Goal: Information Seeking & Learning: Learn about a topic

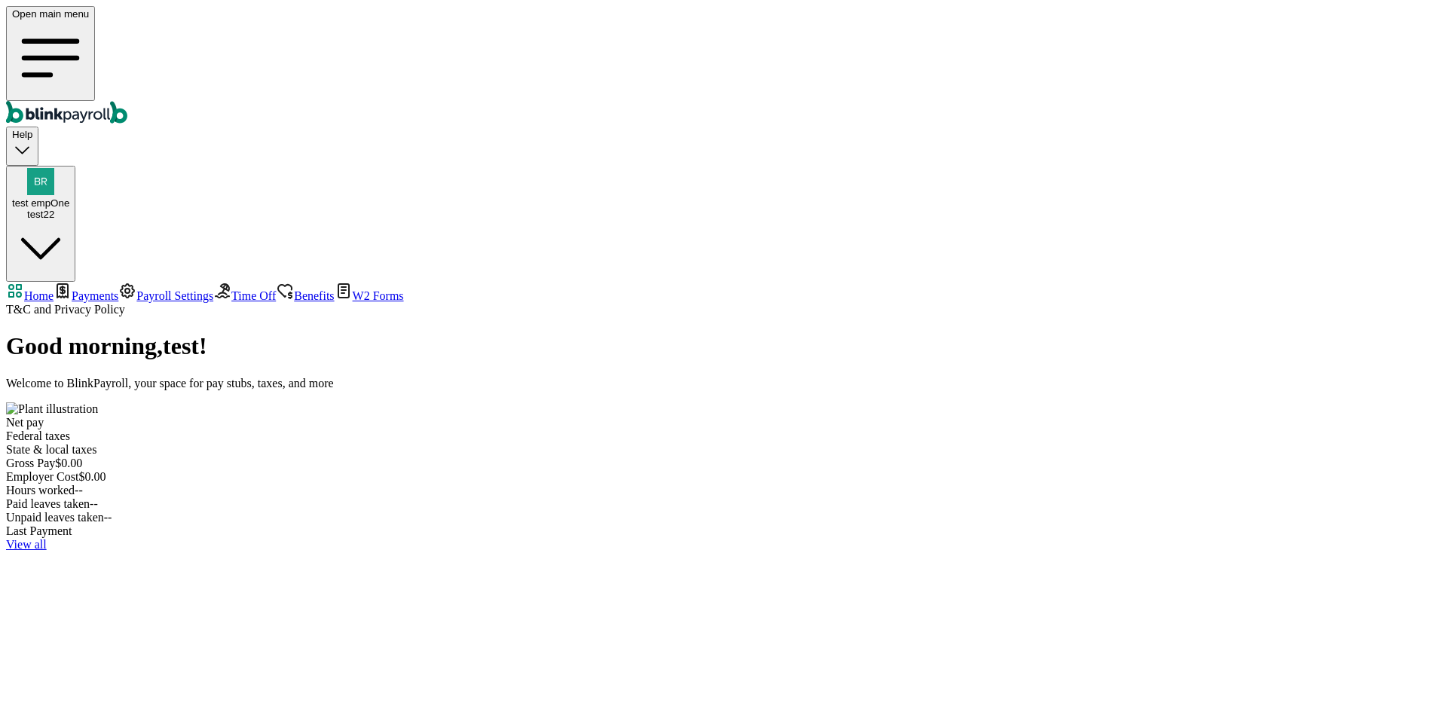
select select "2025"
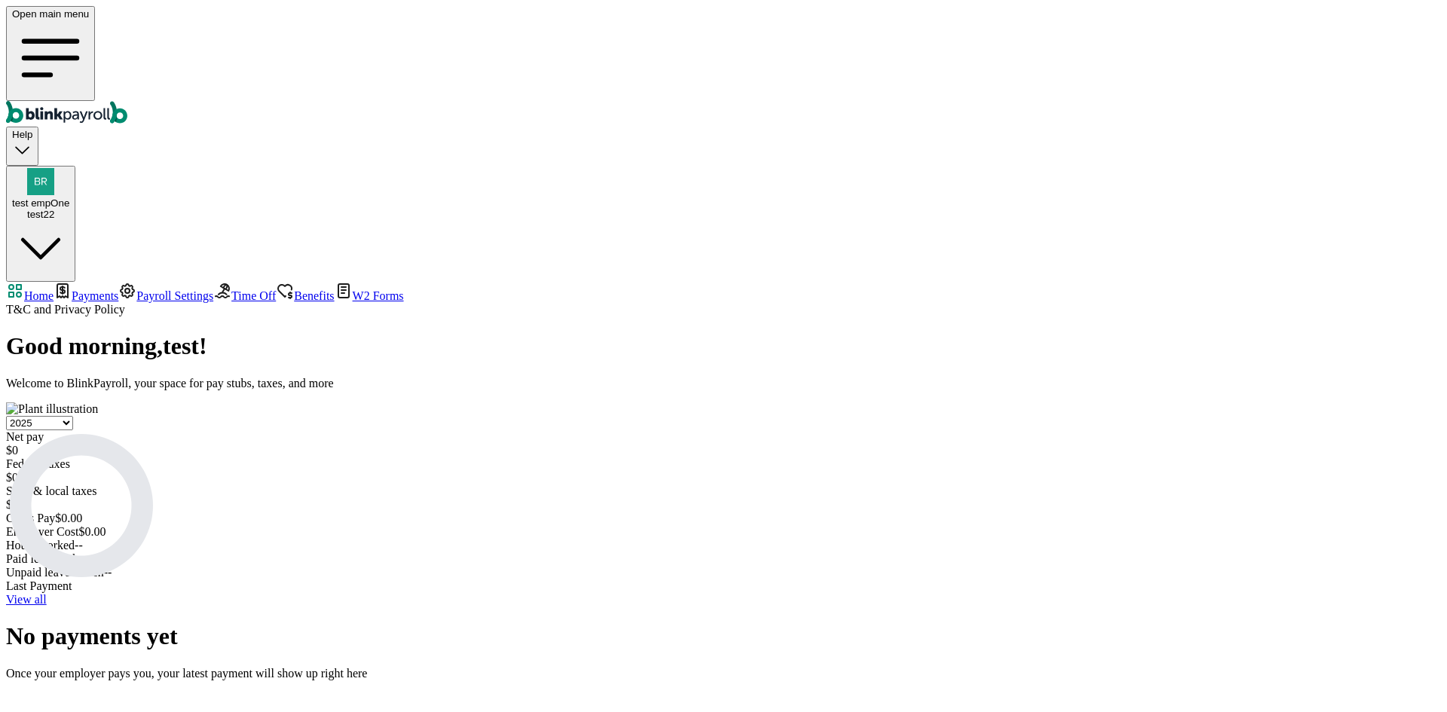
click at [75, 289] on span "Payments" at bounding box center [95, 295] width 47 height 13
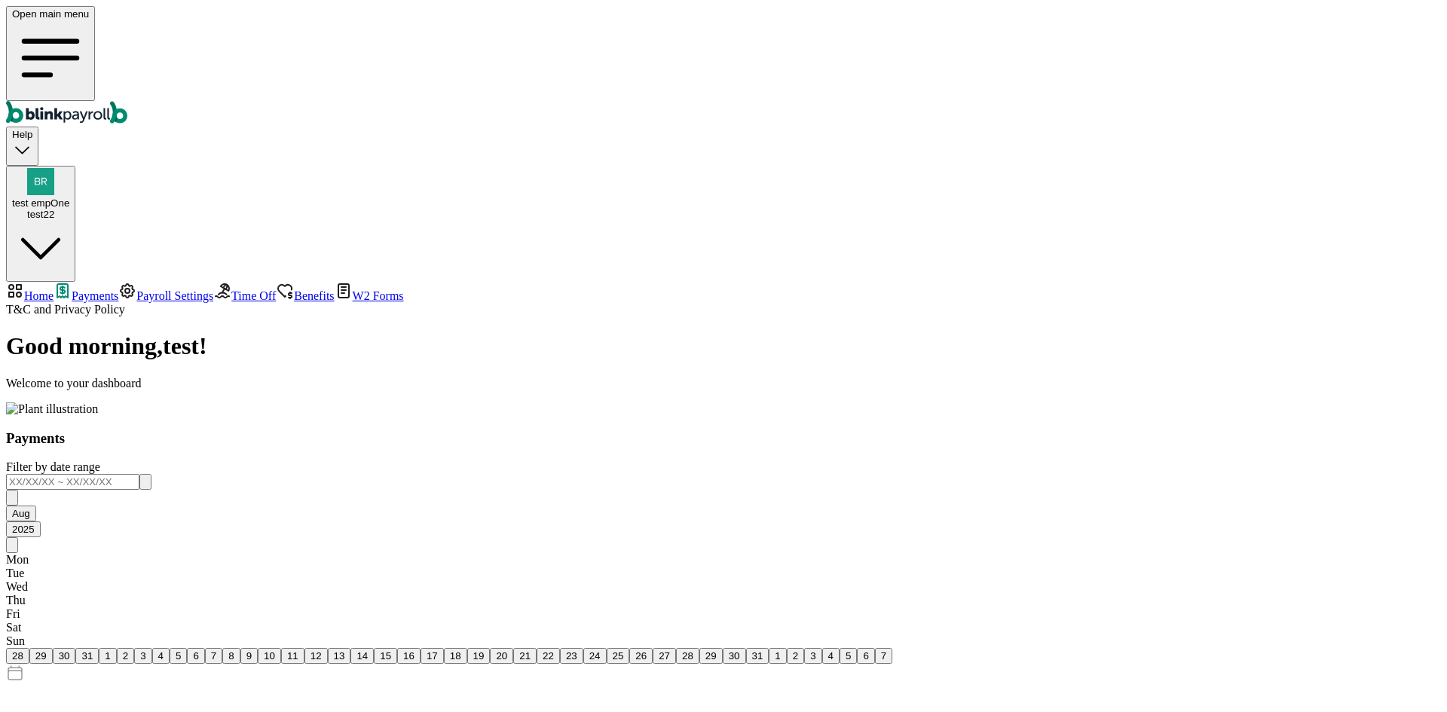
click at [32, 129] on div "Help" at bounding box center [22, 146] width 20 height 34
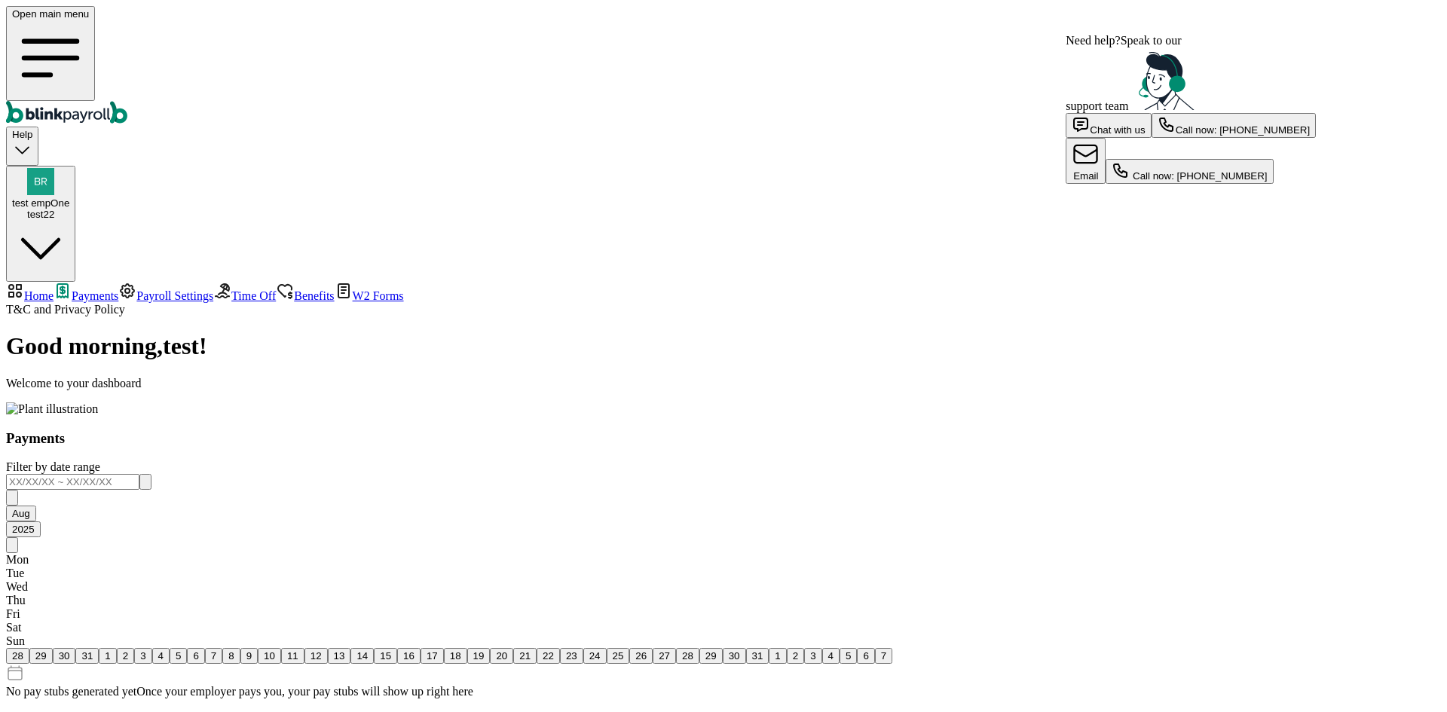
click at [32, 129] on div "Help" at bounding box center [22, 146] width 20 height 34
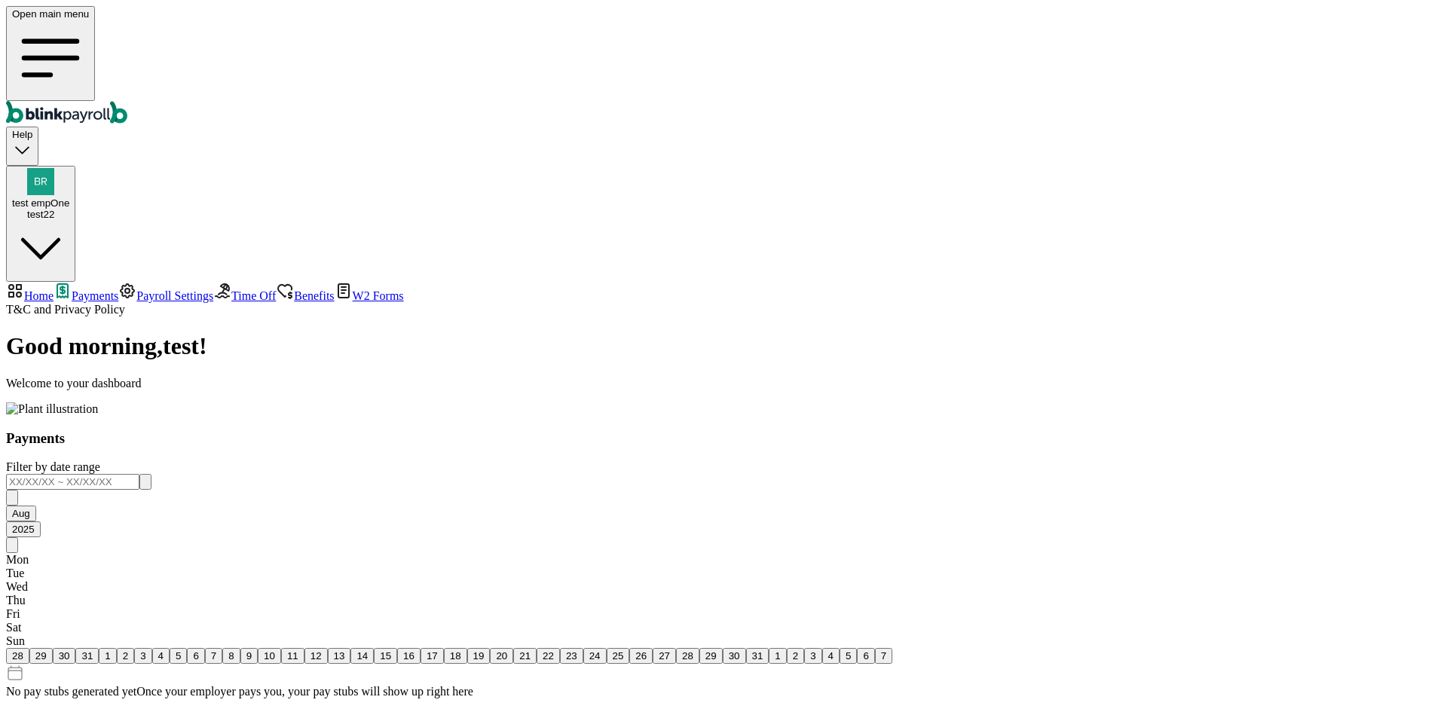
click at [32, 129] on div "Help" at bounding box center [22, 146] width 20 height 34
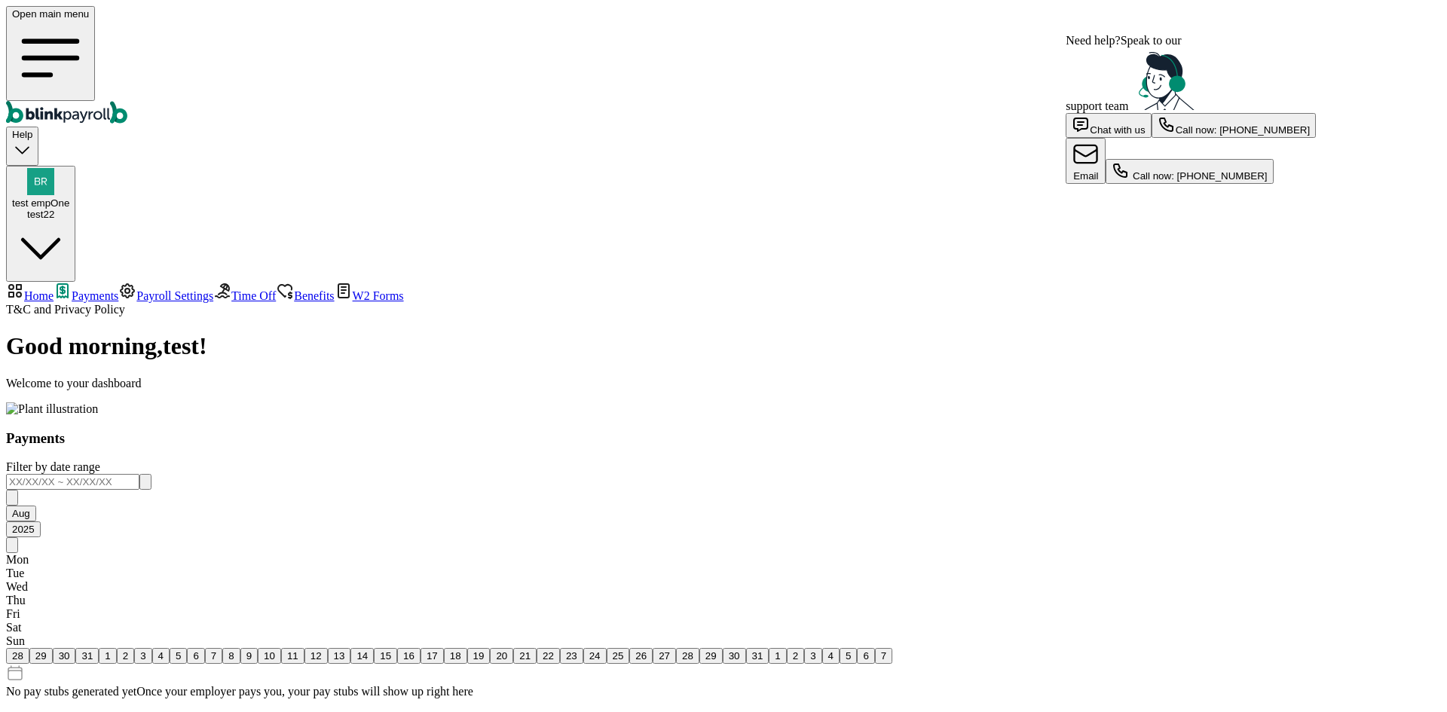
click at [32, 129] on div "Help" at bounding box center [22, 146] width 20 height 34
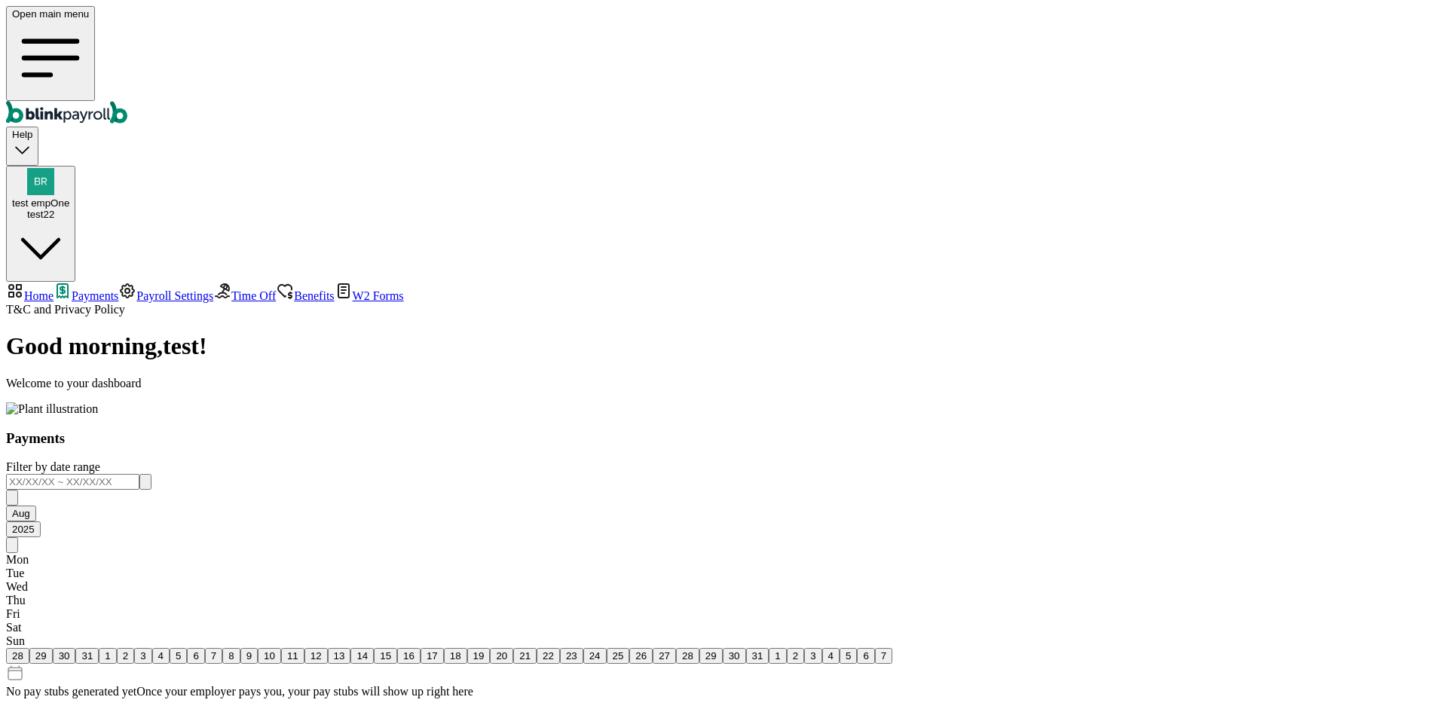
click at [54, 289] on span "Home" at bounding box center [38, 295] width 29 height 13
select select "2025"
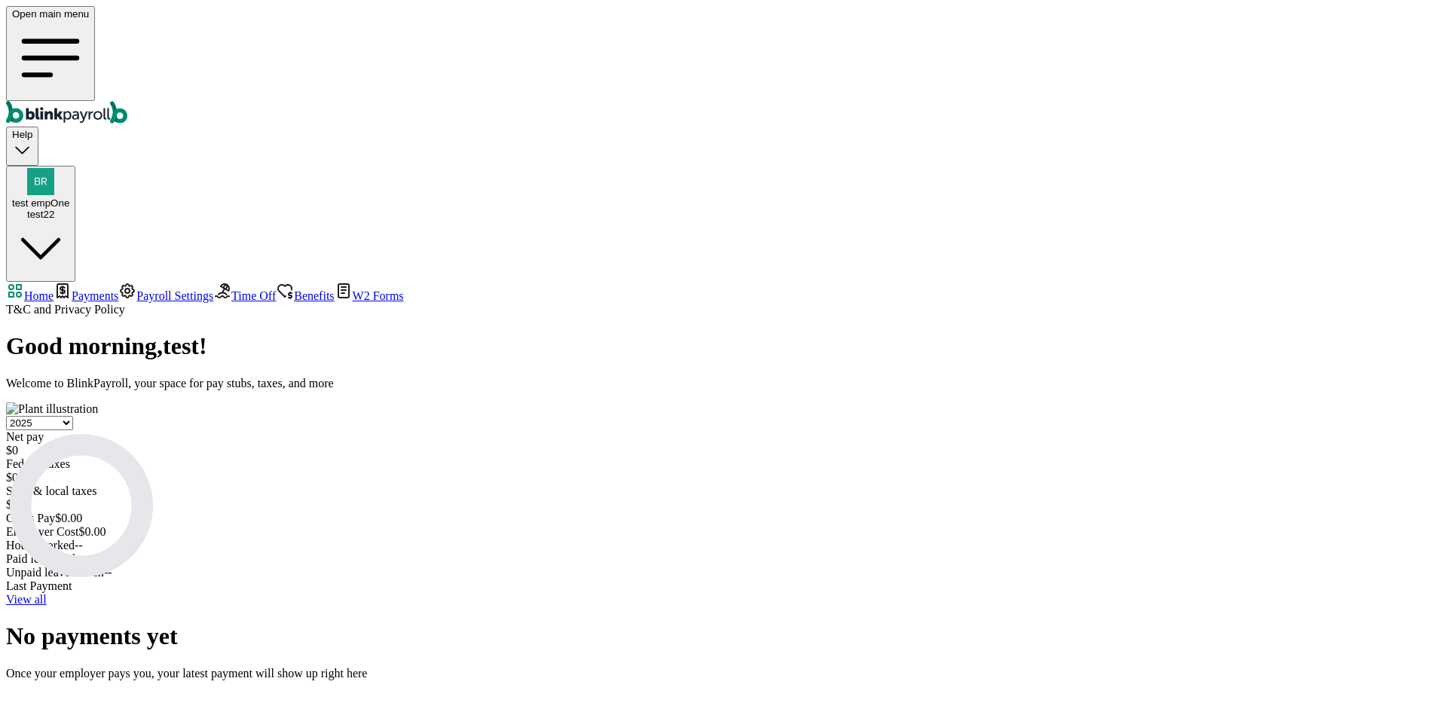
click at [136, 289] on span "Payroll Settings" at bounding box center [174, 295] width 77 height 13
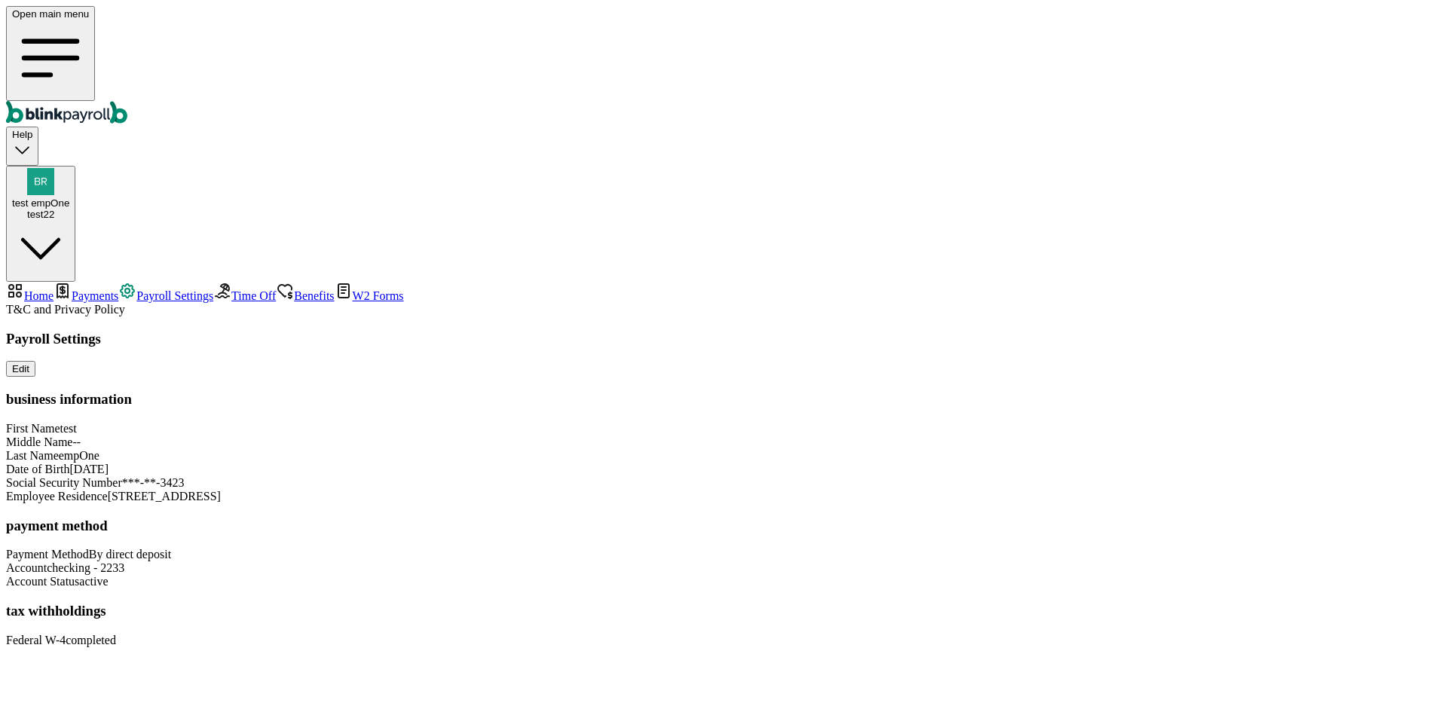
click at [231, 289] on span "Time Off" at bounding box center [253, 295] width 44 height 13
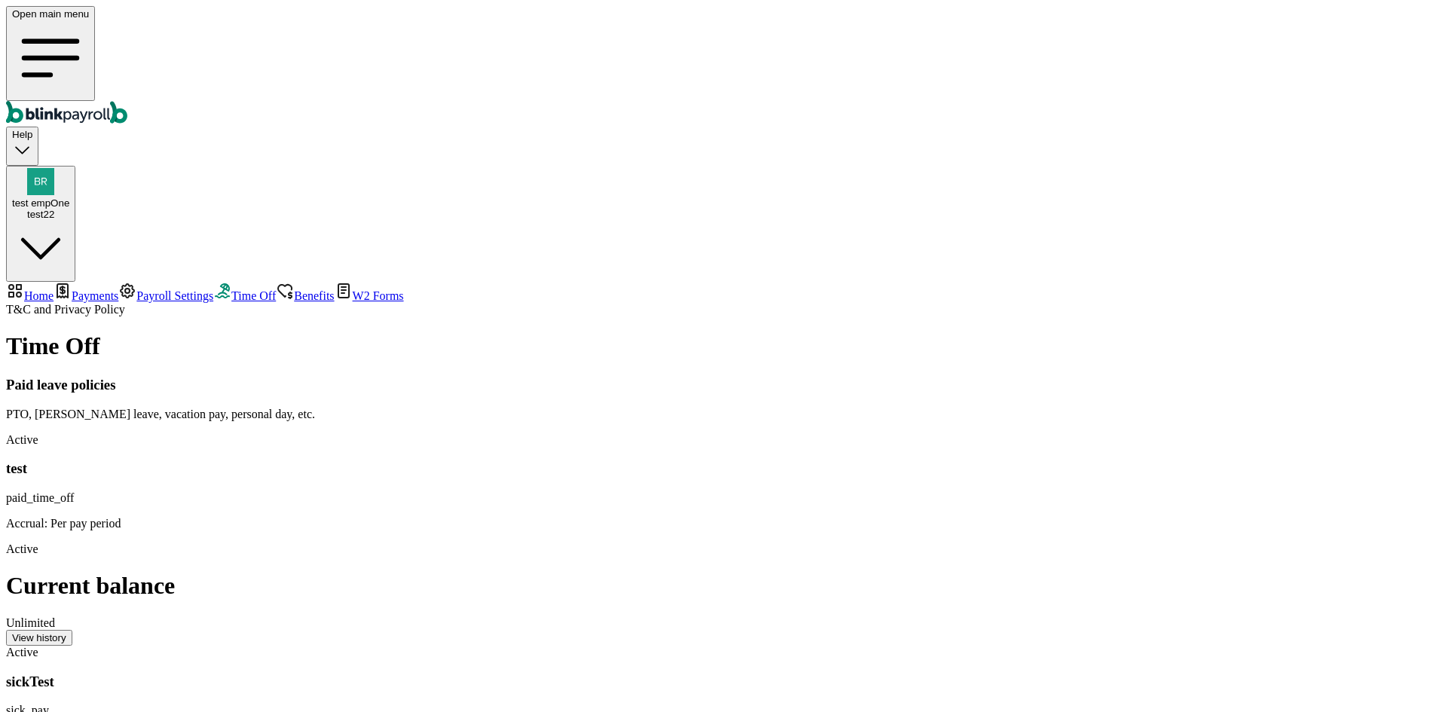
click at [136, 289] on span "Payroll Settings" at bounding box center [174, 295] width 77 height 13
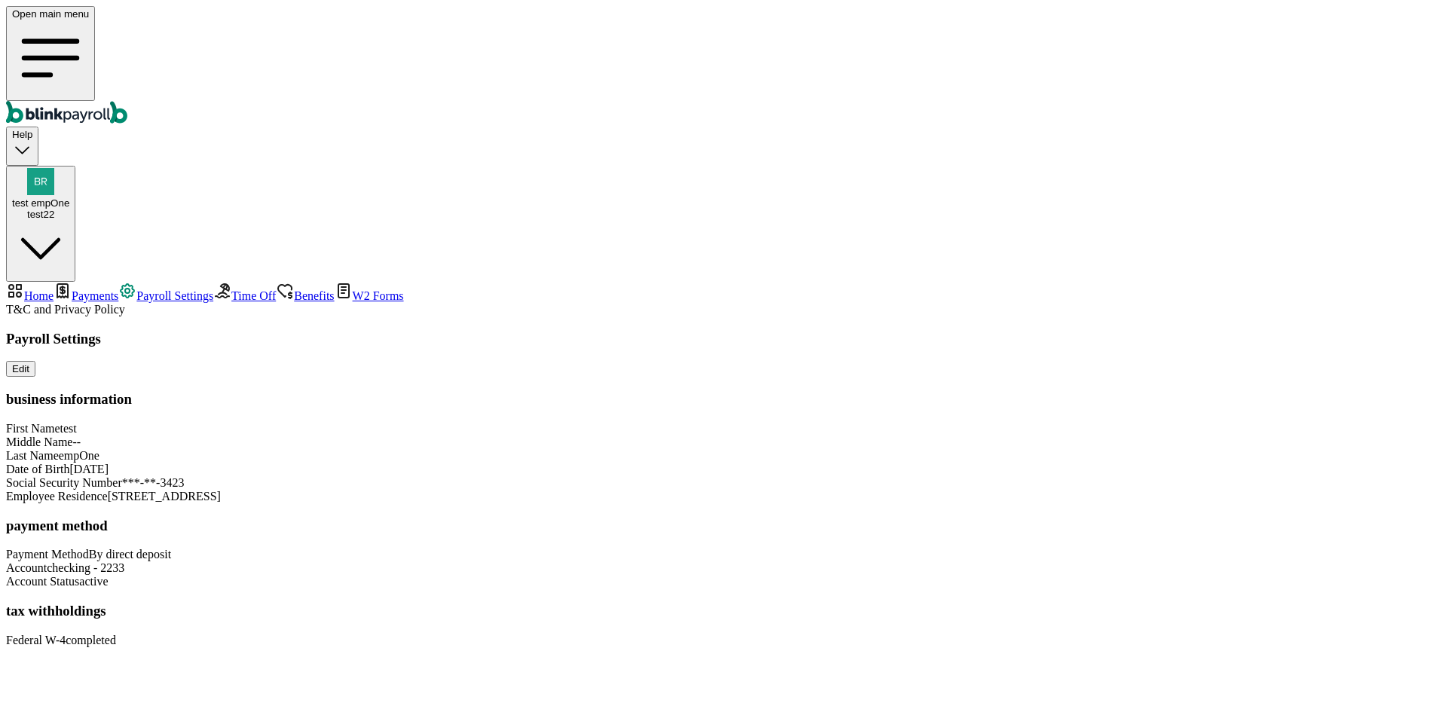
click at [213, 289] on link "Time Off" at bounding box center [244, 295] width 63 height 13
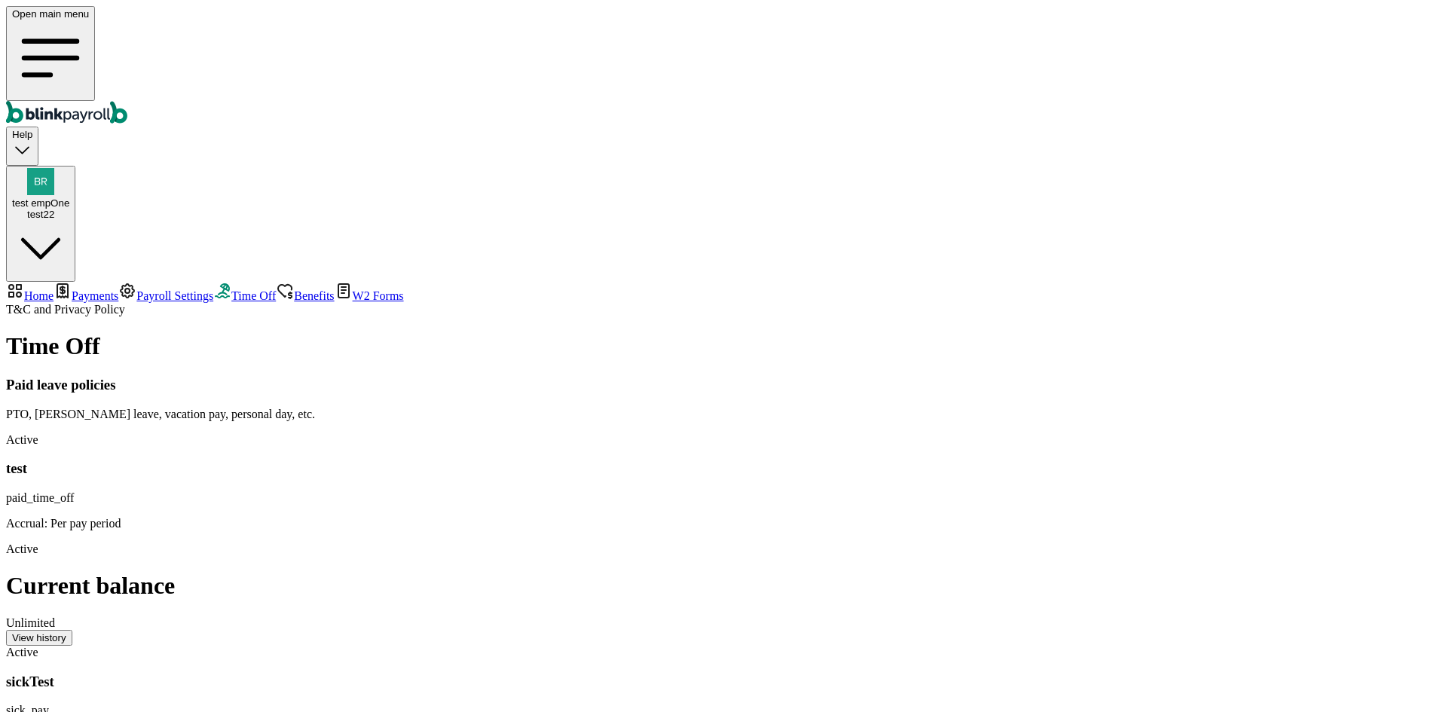
scroll to position [59, 0]
click at [66, 632] on div "View history" at bounding box center [39, 637] width 54 height 11
drag, startPoint x: 890, startPoint y: 689, endPoint x: 850, endPoint y: 684, distance: 41.0
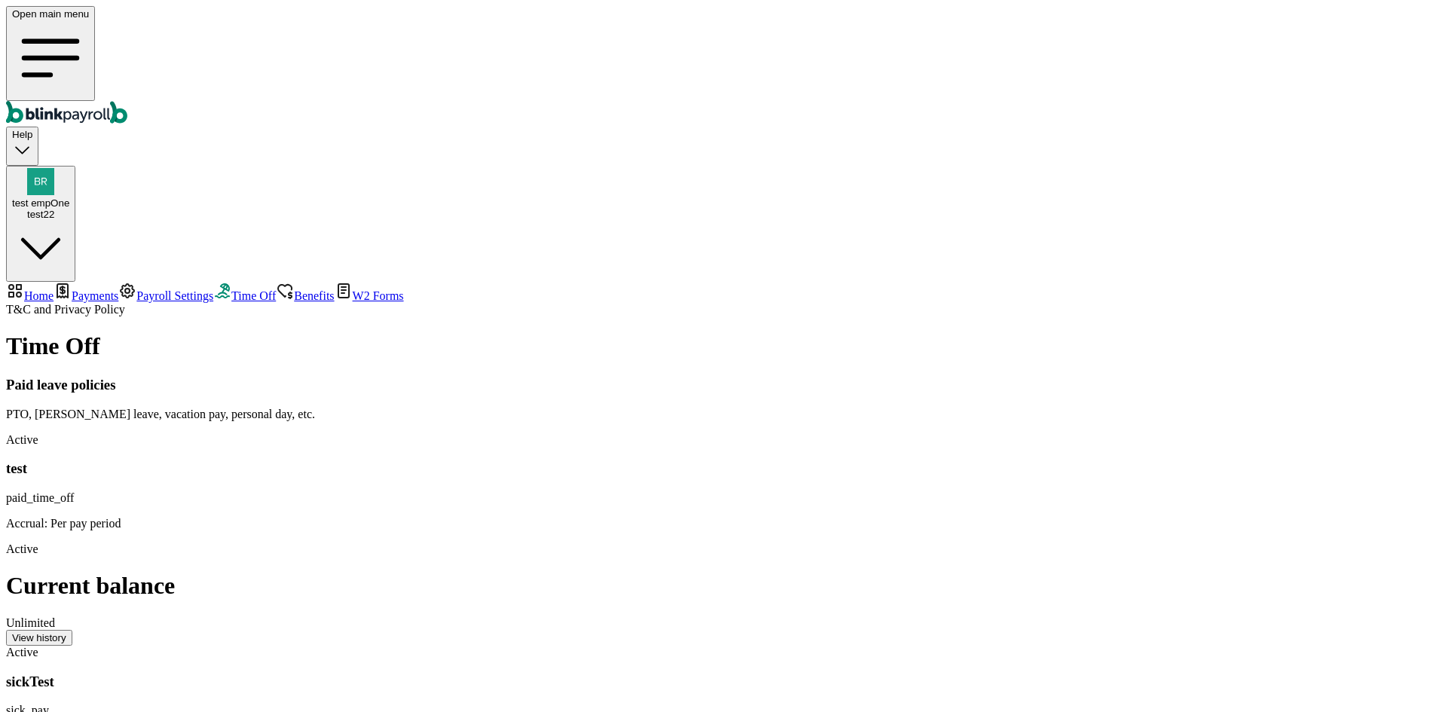
scroll to position [0, 0]
click at [66, 632] on div "View history" at bounding box center [39, 637] width 54 height 11
click at [92, 282] on nav "Home Payments Payroll Settings Time Off Benefits W2 Forms T&C and Privacy Policy" at bounding box center [723, 299] width 1435 height 35
click at [276, 289] on link "Benefits" at bounding box center [305, 295] width 58 height 13
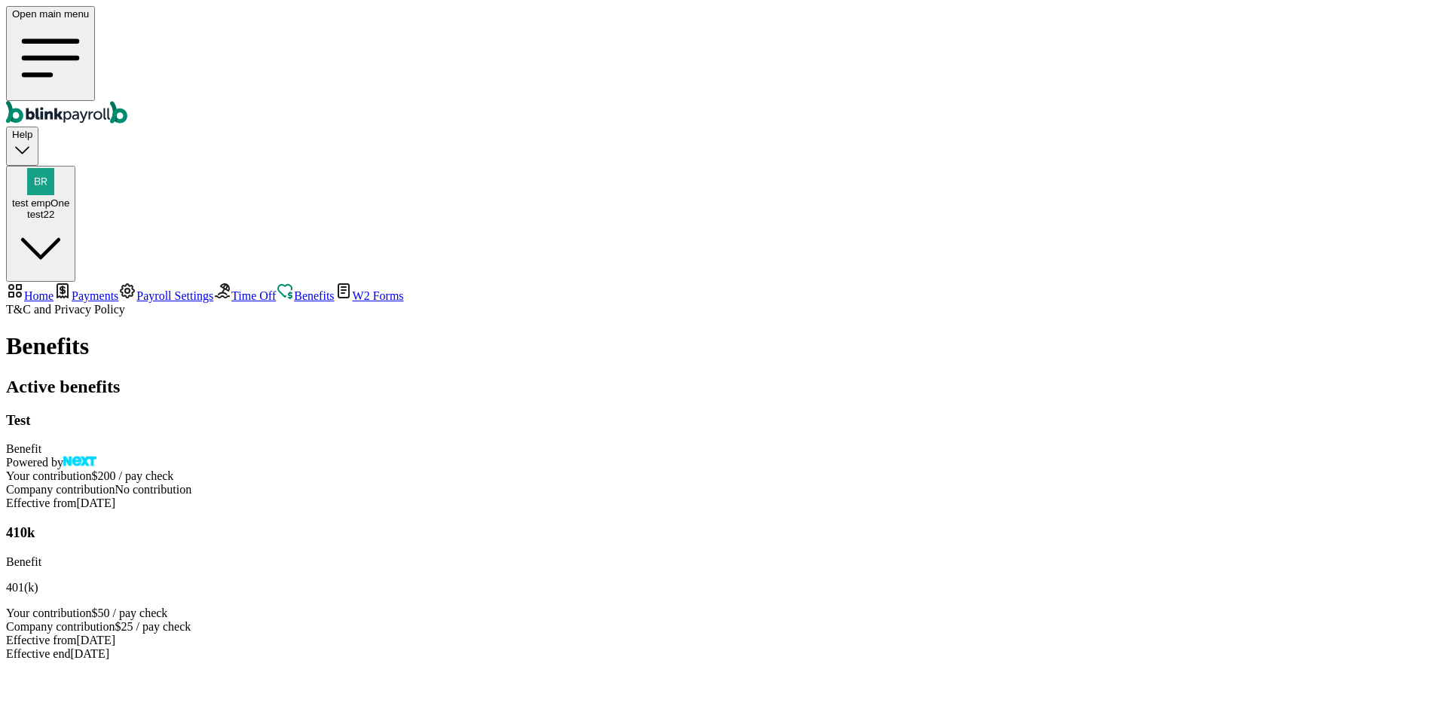
click at [231, 289] on span "Time Off" at bounding box center [253, 295] width 44 height 13
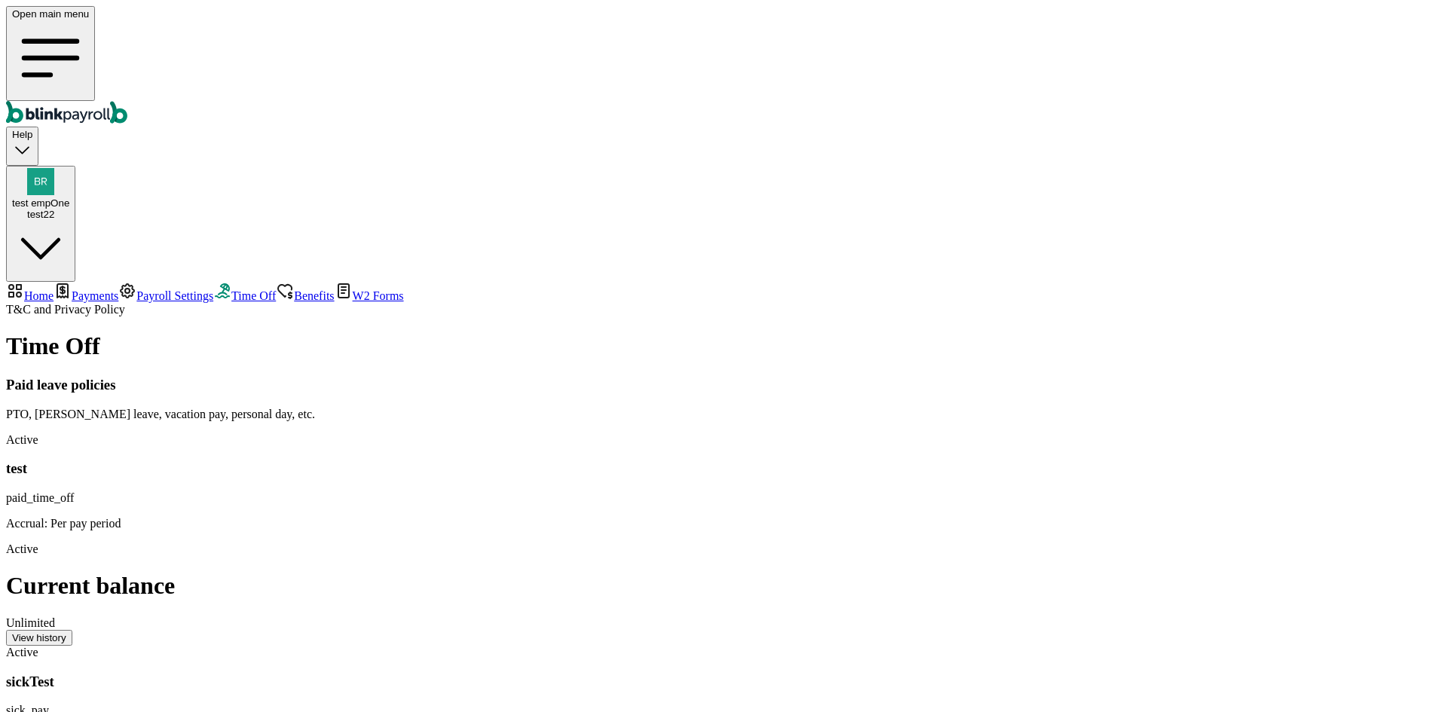
click at [353, 289] on span "W2 Forms" at bounding box center [378, 295] width 51 height 13
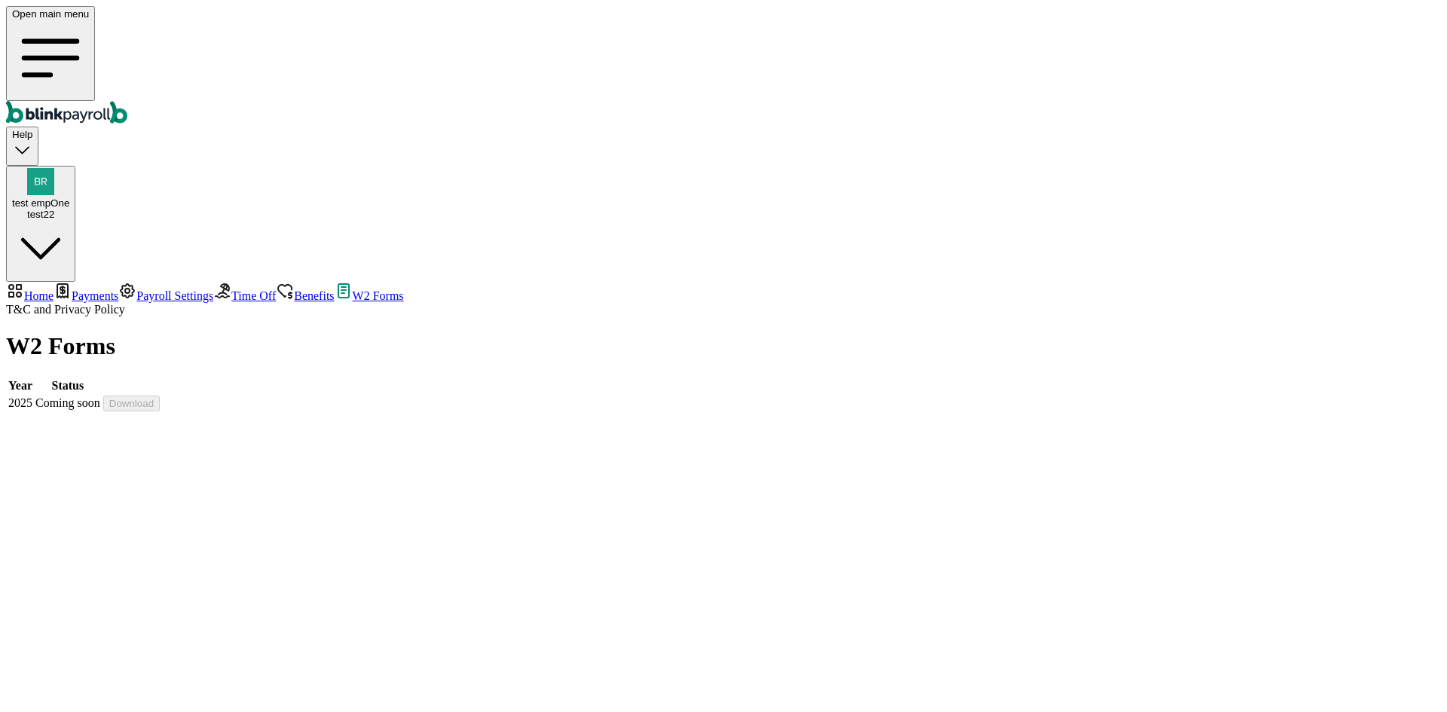
click at [81, 289] on span "Payments" at bounding box center [95, 295] width 47 height 13
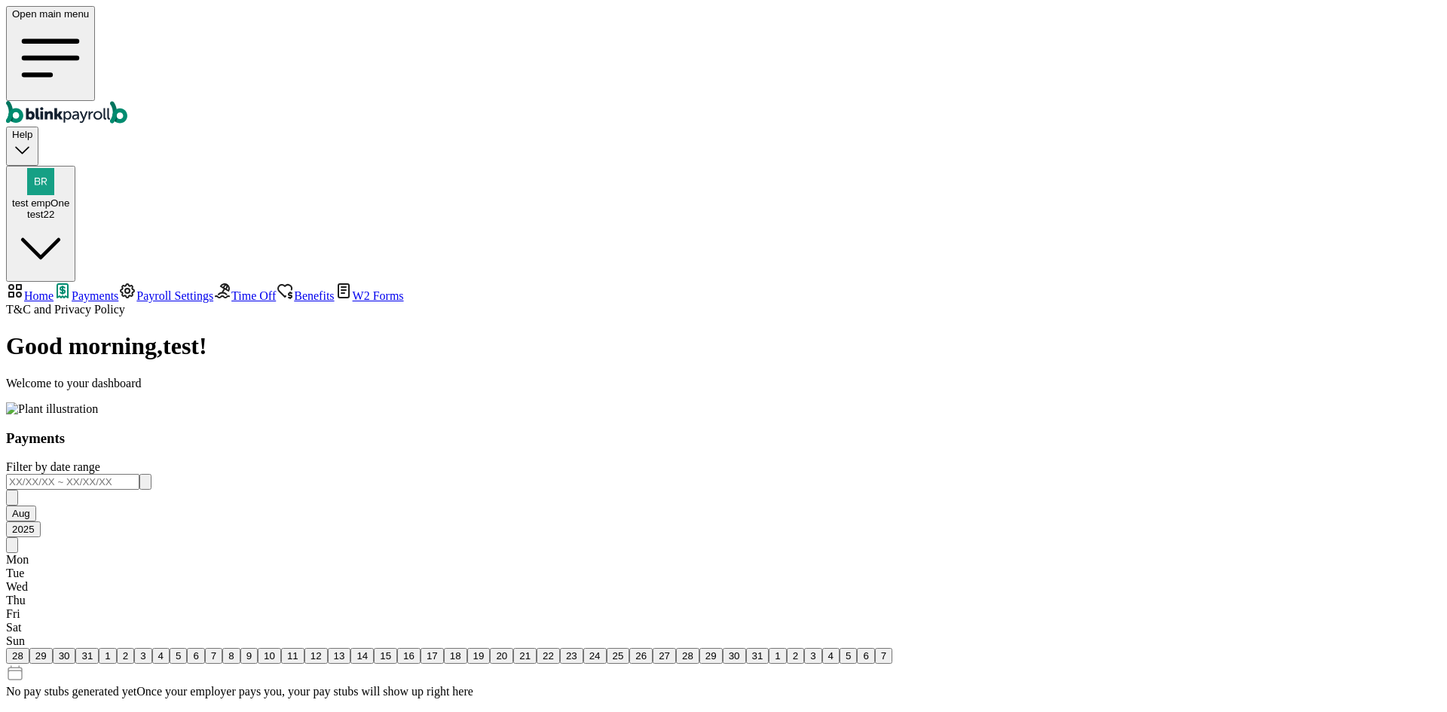
click at [139, 474] on input "text" at bounding box center [72, 482] width 133 height 16
click at [222, 648] on button "7" at bounding box center [213, 656] width 17 height 16
click at [916, 648] on div "28 29 30 31 1 2 3 4 5 6 7 8 9 10 11 12 13 14 15 16 17 18 19 20 21 22 23 24 25 2…" at bounding box center [723, 656] width 1435 height 16
drag, startPoint x: 1091, startPoint y: 357, endPoint x: 1053, endPoint y: 366, distance: 38.8
click at [1076, 357] on main "Good morning , test ! Welcome to your dashboard Payments Filter by date range A…" at bounding box center [723, 515] width 1435 height 366
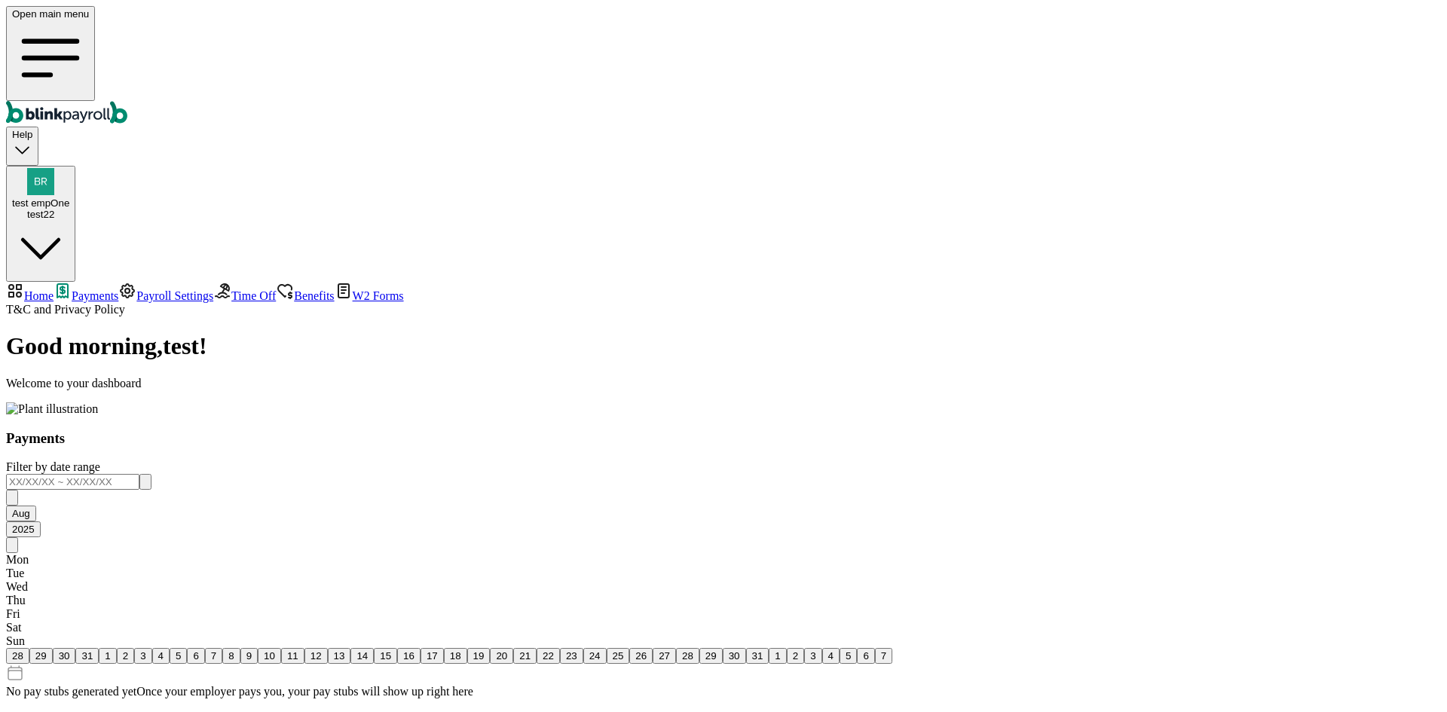
click at [1173, 332] on main "Good morning , test ! Welcome to your dashboard Payments Filter by date range A…" at bounding box center [723, 515] width 1435 height 366
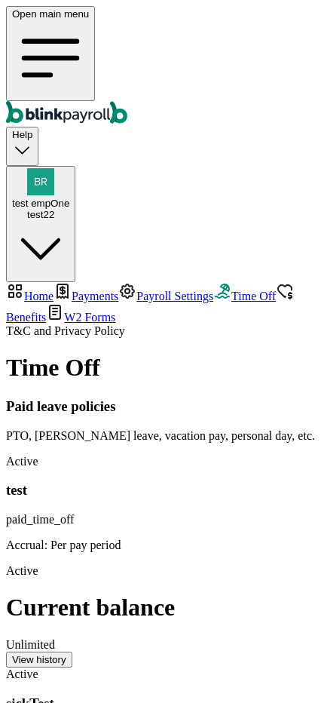
click at [276, 677] on iframe "Chat Widget" at bounding box center [286, 666] width 75 height 72
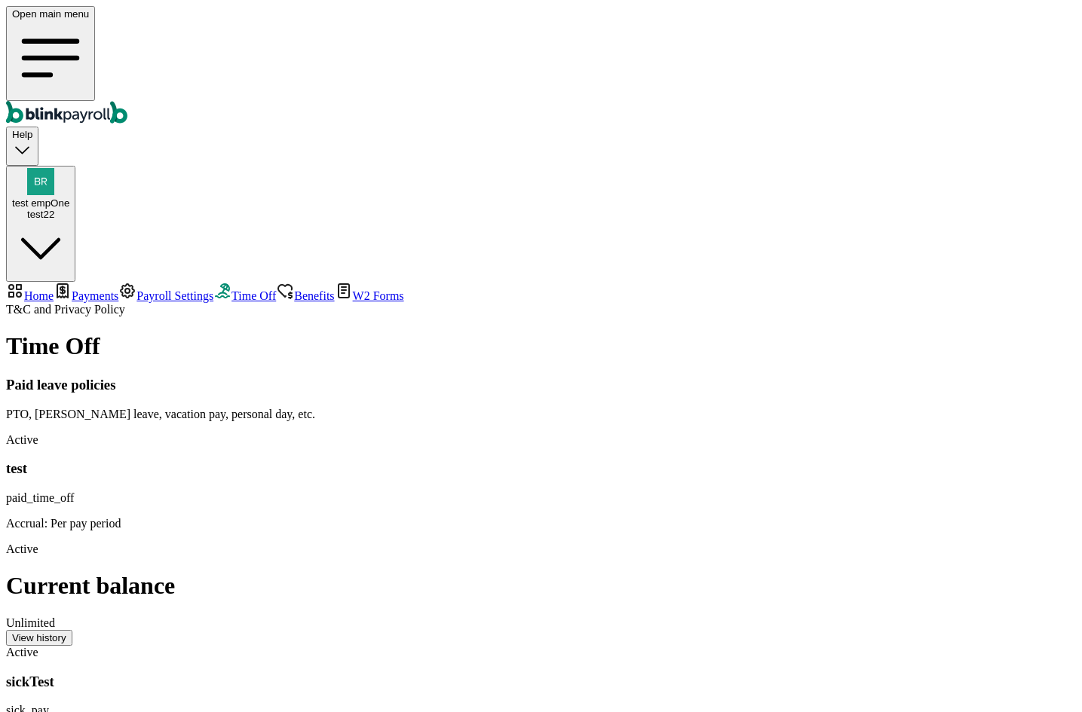
drag, startPoint x: 924, startPoint y: 227, endPoint x: 721, endPoint y: 199, distance: 204.7
click at [136, 289] on span "Payroll Settings" at bounding box center [174, 295] width 77 height 13
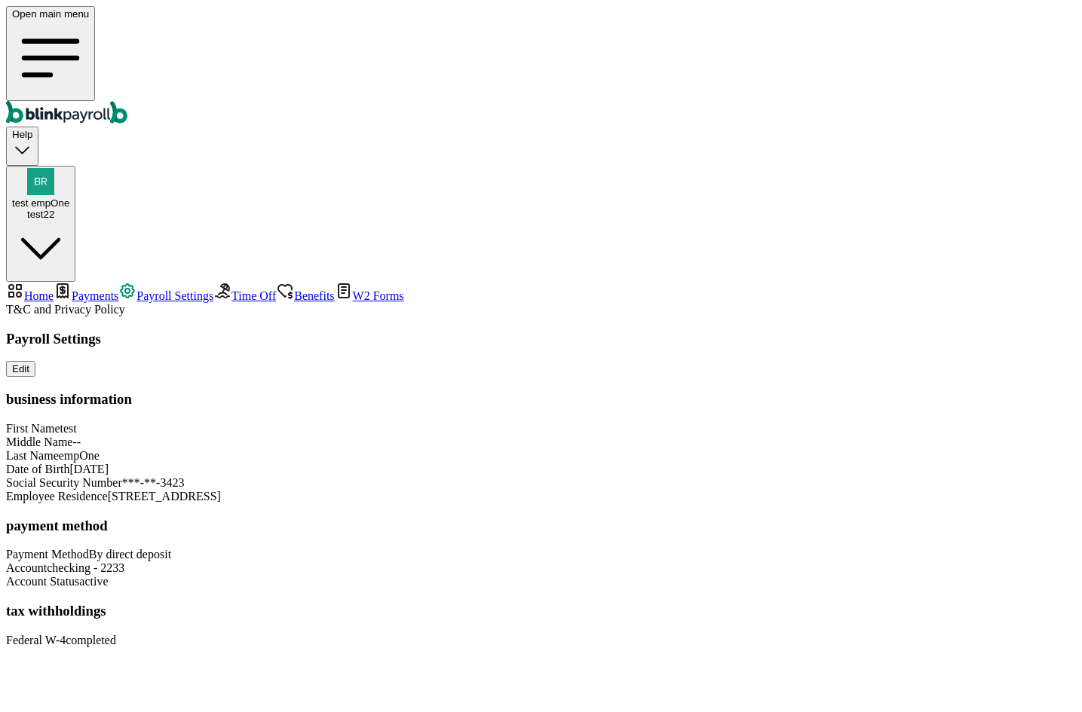
click at [93, 289] on span "Payments" at bounding box center [95, 295] width 47 height 13
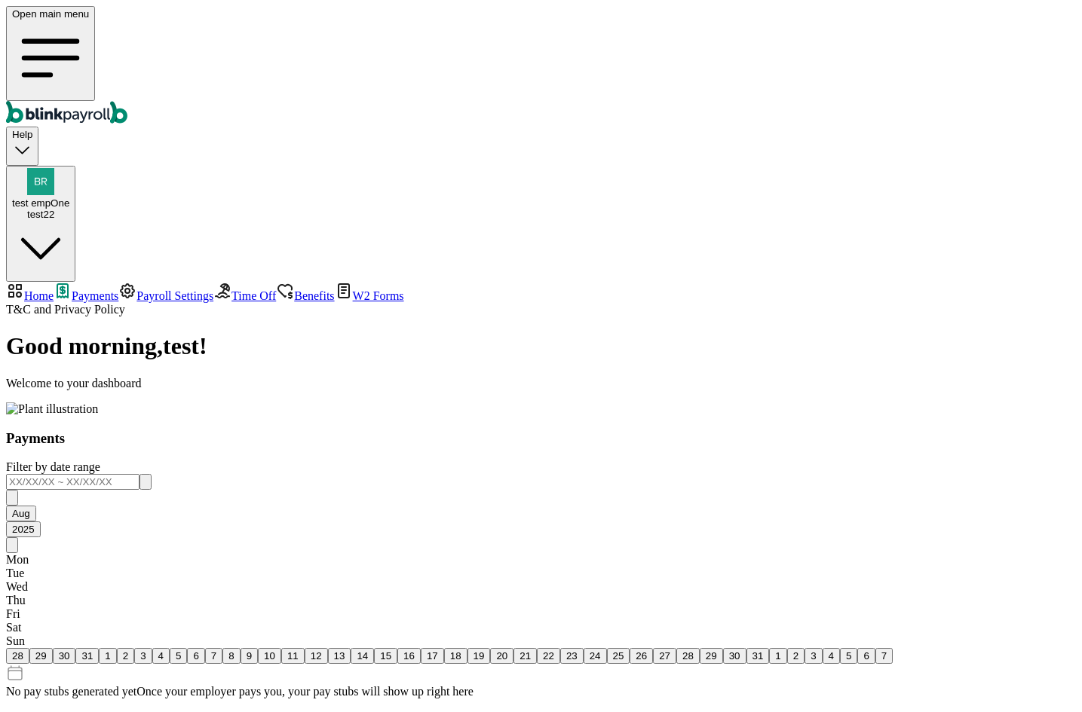
click at [48, 289] on span "Home" at bounding box center [38, 295] width 29 height 13
select select "2025"
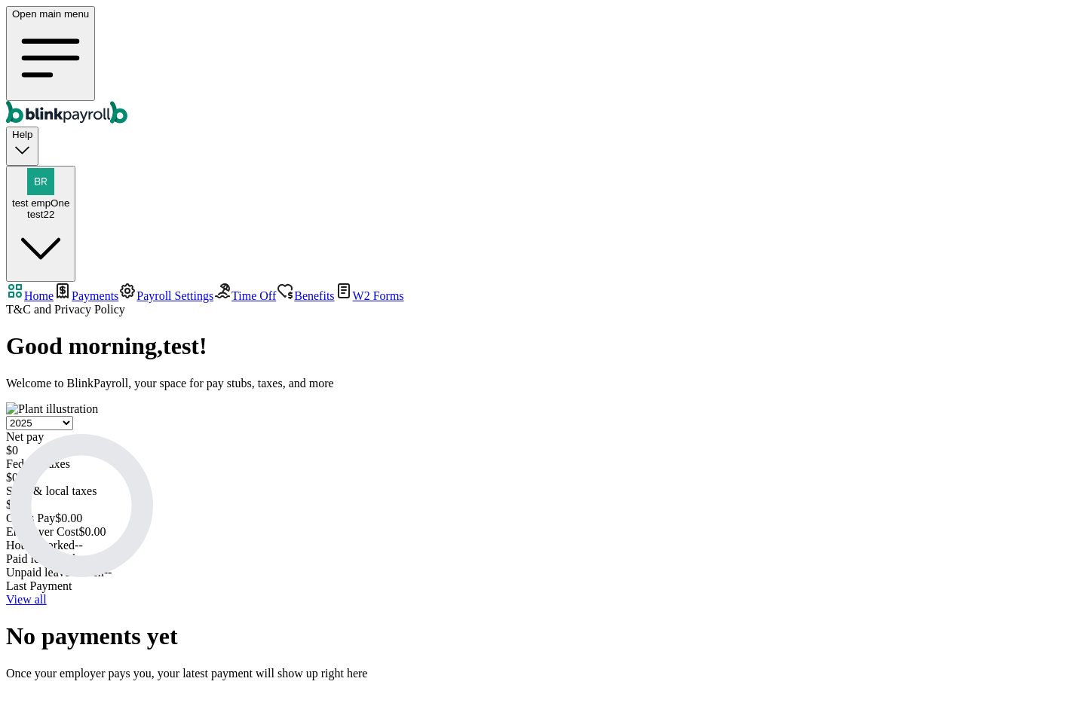
click at [1001, 580] on div "Last Payment View all No payments yet Once your employer pays you, your latest …" at bounding box center [541, 630] width 1070 height 101
click at [47, 593] on link "View all" at bounding box center [26, 599] width 41 height 13
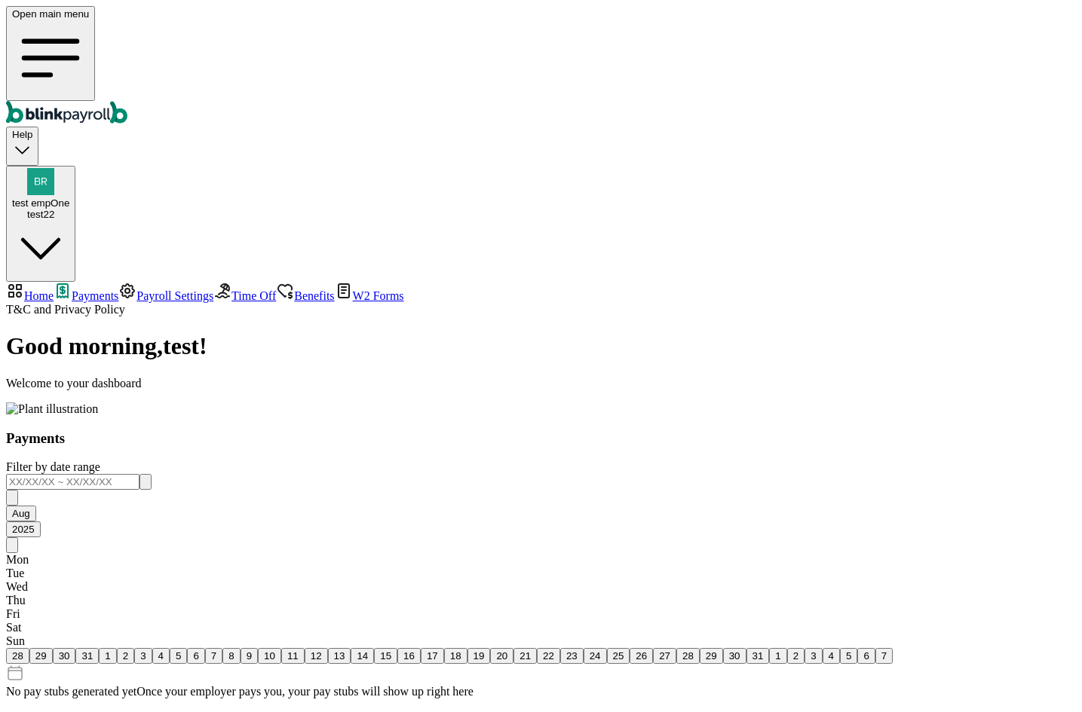
click at [54, 289] on span "Home" at bounding box center [38, 295] width 29 height 13
select select "2025"
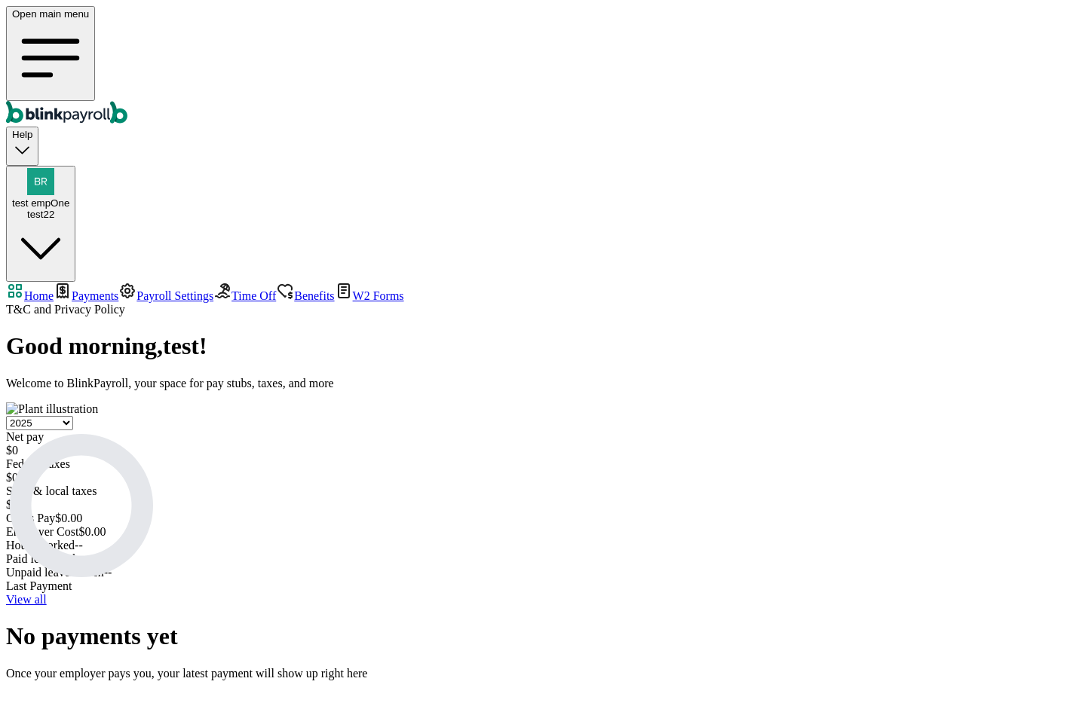
click at [69, 197] on span "test empOne" at bounding box center [40, 202] width 57 height 11
click at [32, 129] on div "Help" at bounding box center [22, 146] width 20 height 34
click at [88, 289] on link "Payments" at bounding box center [86, 295] width 65 height 13
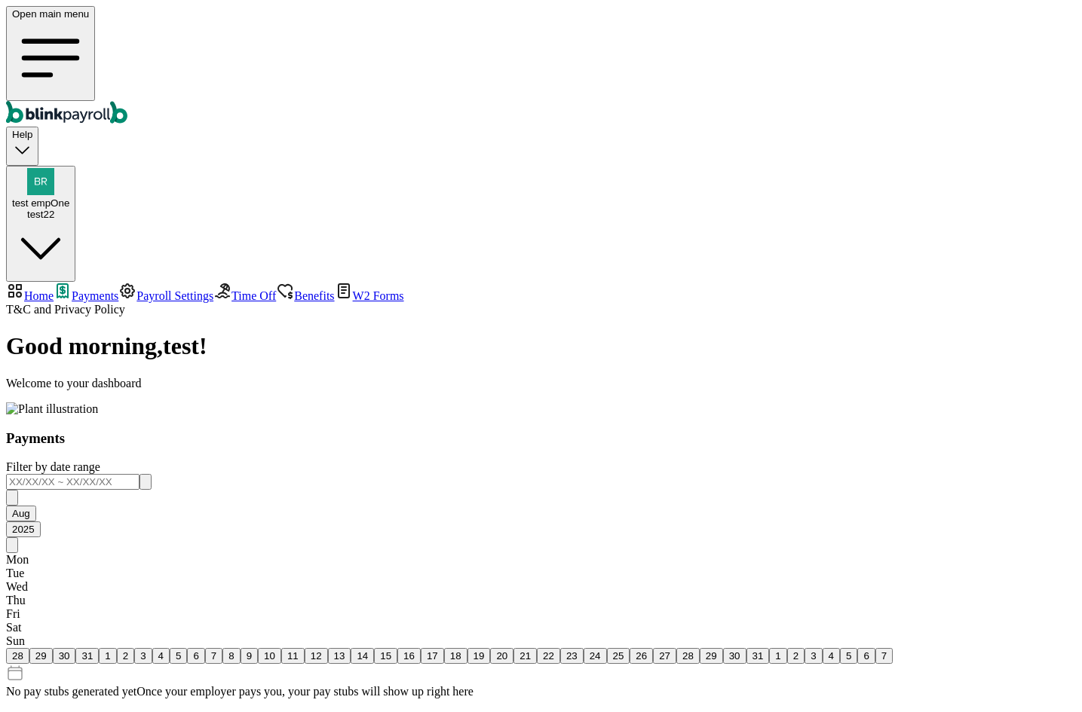
click at [231, 289] on span "Time Off" at bounding box center [253, 295] width 44 height 13
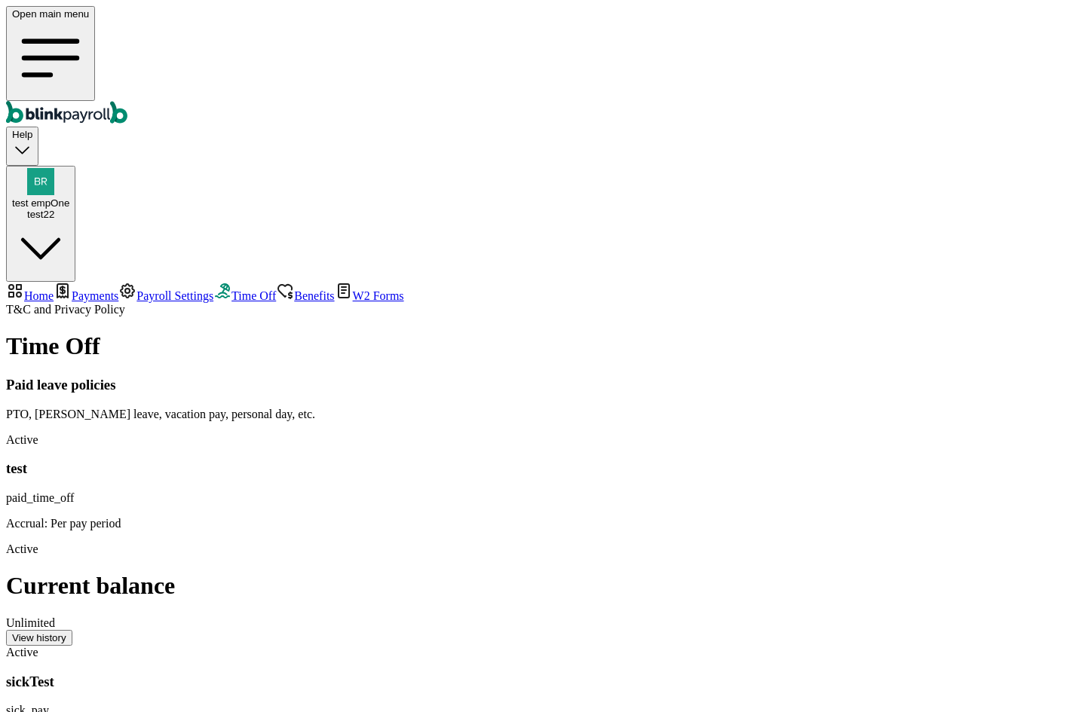
click at [294, 289] on span "Benefits" at bounding box center [314, 295] width 40 height 13
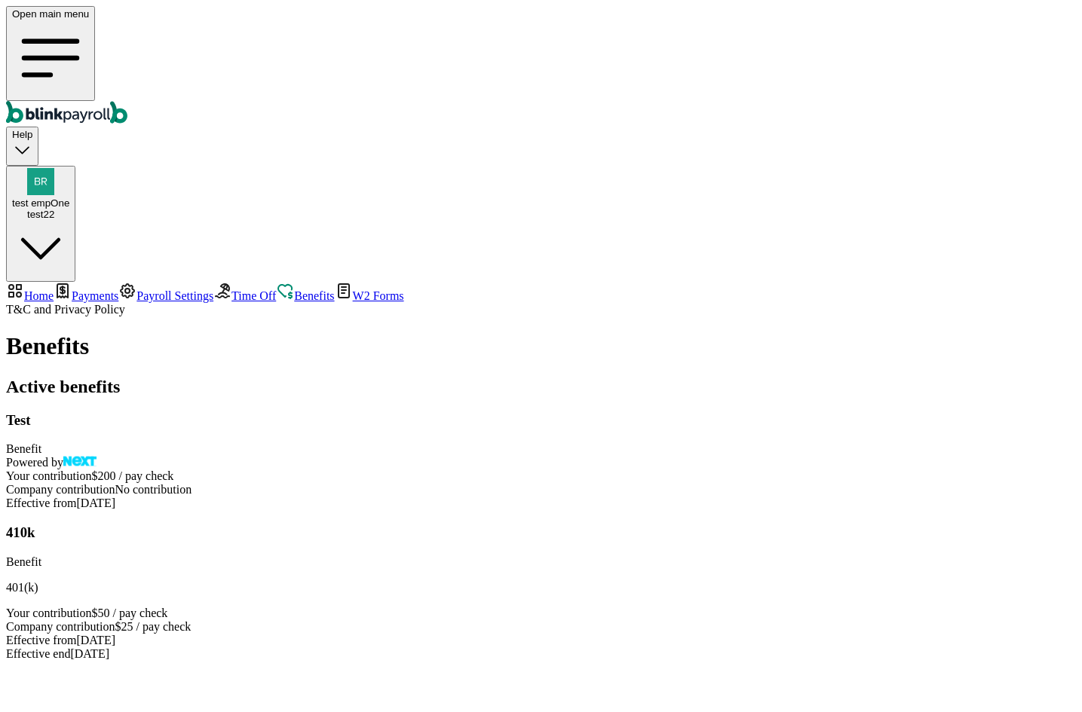
drag, startPoint x: 546, startPoint y: 406, endPoint x: 479, endPoint y: 337, distance: 95.9
click at [479, 525] on div "410k Benefit 401(k) Your contribution $50 / pay check Company contribution $25 …" at bounding box center [541, 593] width 1070 height 136
click at [618, 525] on div "410k Benefit 401(k) Your contribution $50 / pay check Company contribution $25 …" at bounding box center [541, 593] width 1070 height 136
click at [59, 240] on icon "button" at bounding box center [41, 249] width 36 height 18
click at [90, 289] on span "Payments" at bounding box center [95, 295] width 47 height 13
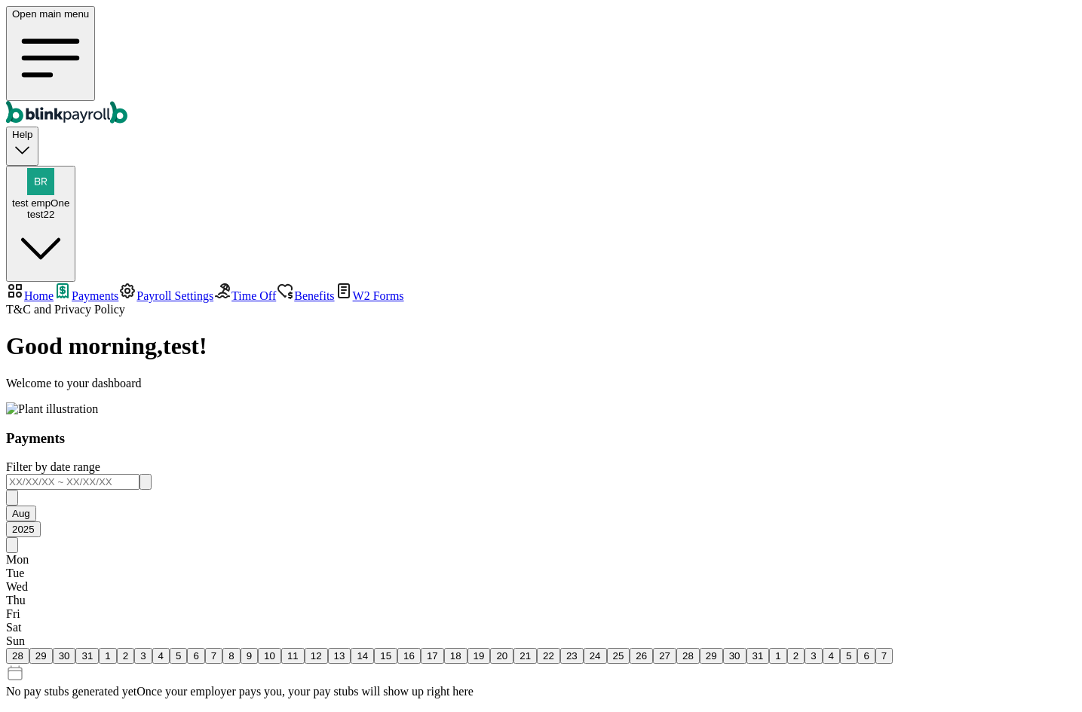
click at [139, 474] on input "text" at bounding box center [72, 482] width 133 height 16
click at [116, 648] on button "1" at bounding box center [107, 656] width 17 height 16
click at [560, 648] on button "22" at bounding box center [548, 656] width 23 height 16
type input "08/01/2025 ~ 08/22/2025"
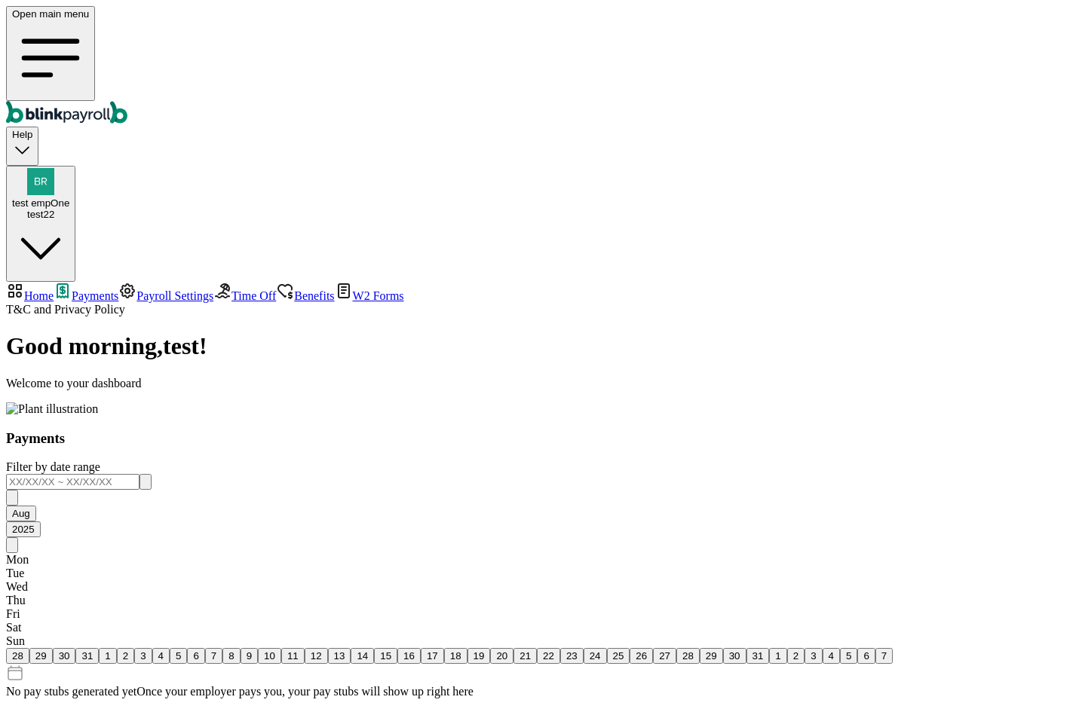
click at [98, 403] on img at bounding box center [52, 410] width 92 height 14
click at [136, 289] on span "Payroll Settings" at bounding box center [174, 295] width 77 height 13
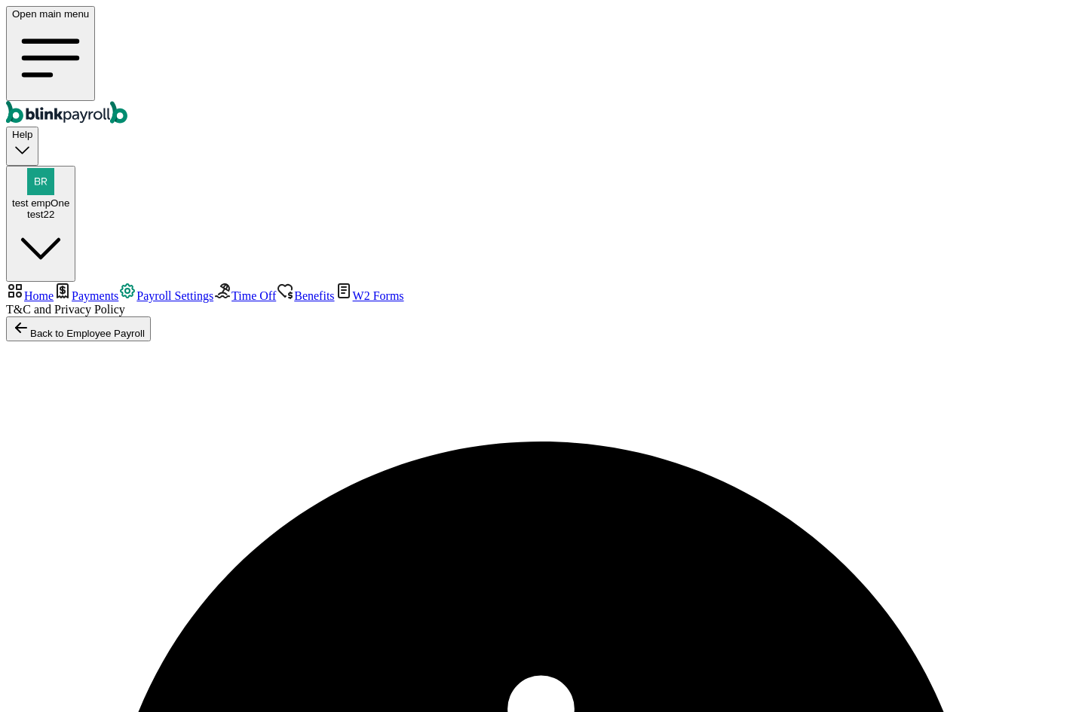
click at [110, 289] on span "Payments" at bounding box center [95, 295] width 47 height 13
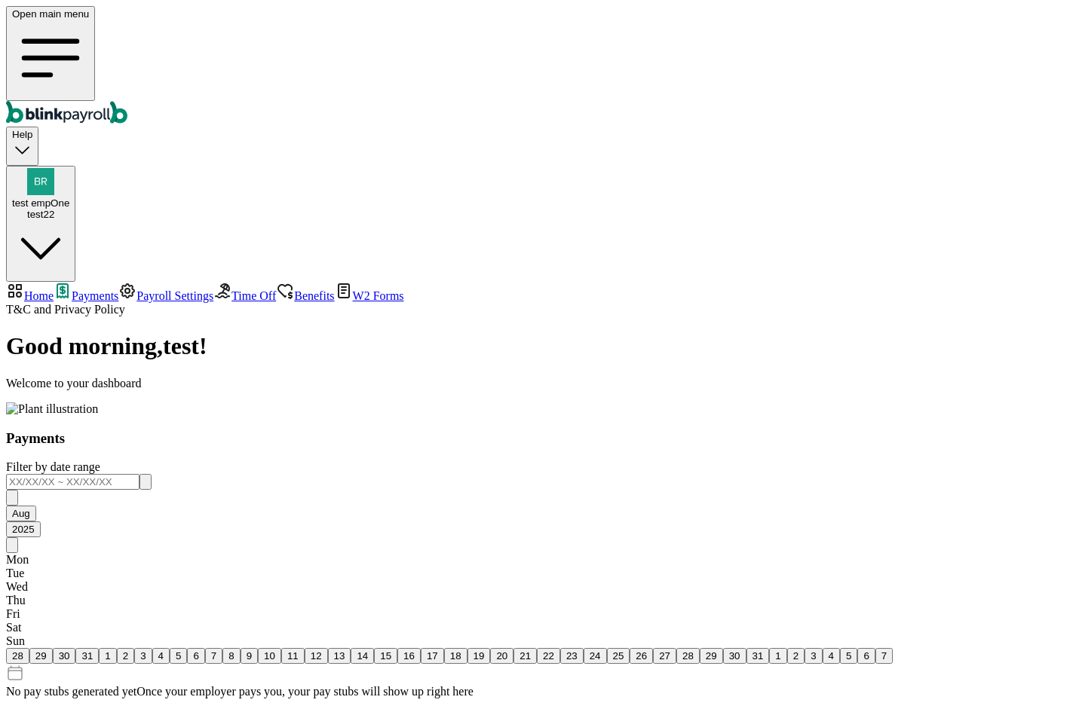
click at [136, 289] on span "Payroll Settings" at bounding box center [174, 295] width 77 height 13
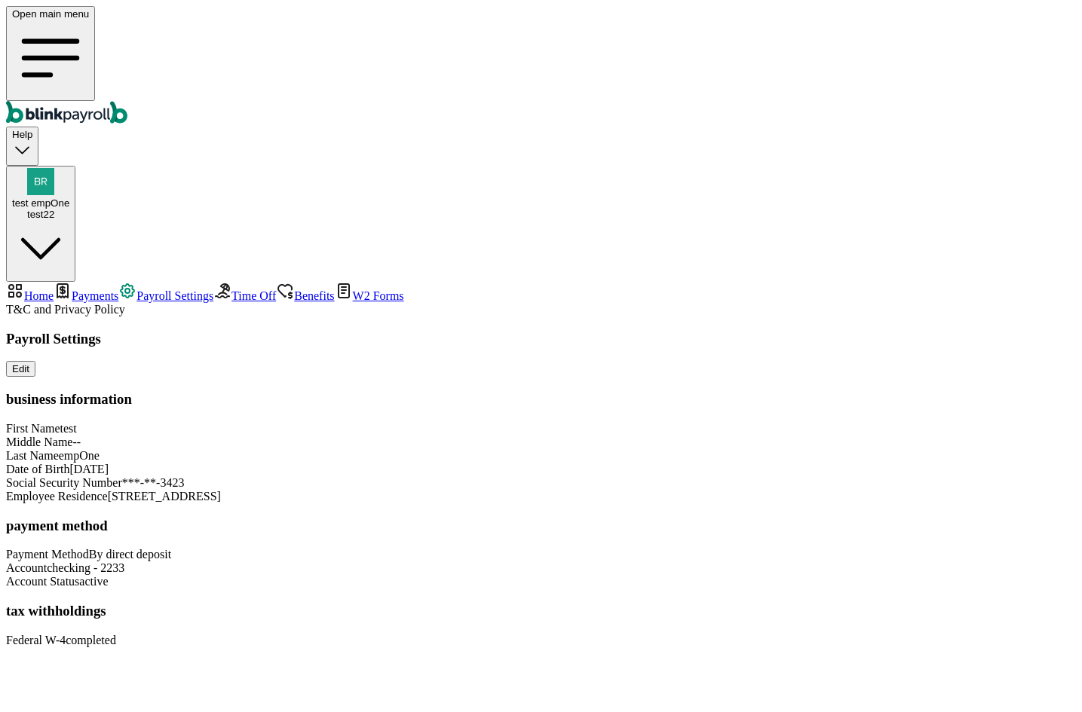
click at [715, 476] on div "Social Security Number ***-**-3423" at bounding box center [541, 483] width 1070 height 14
click at [213, 289] on link "Time Off" at bounding box center [244, 295] width 63 height 13
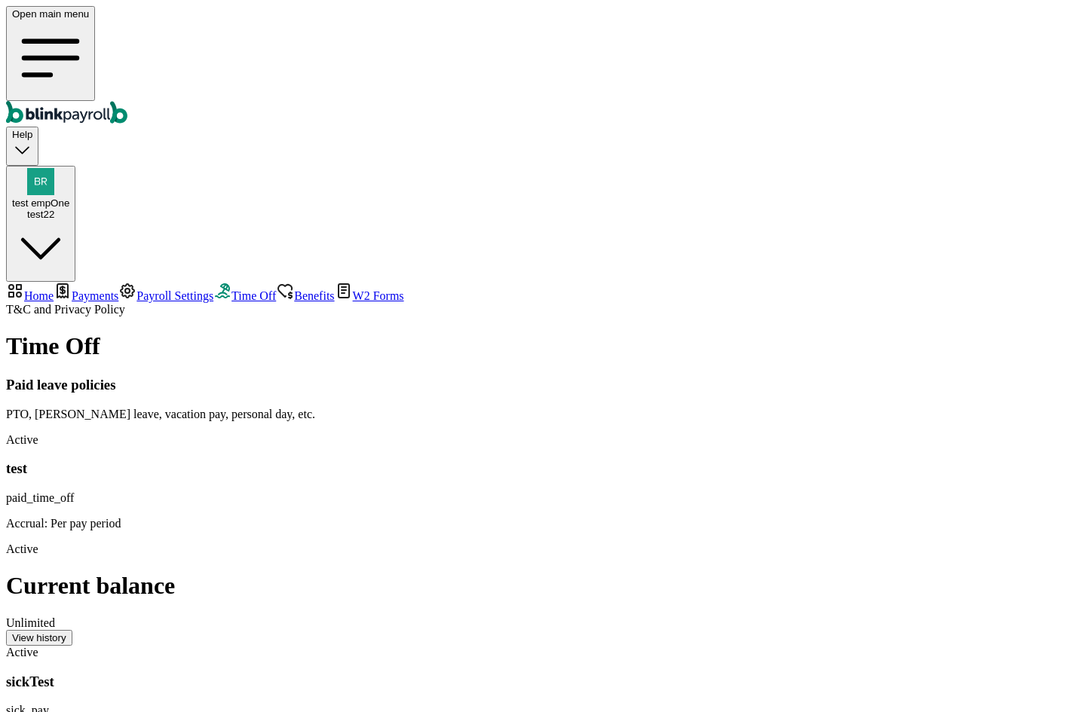
scroll to position [210, 0]
drag, startPoint x: 291, startPoint y: 342, endPoint x: 320, endPoint y: 356, distance: 31.7
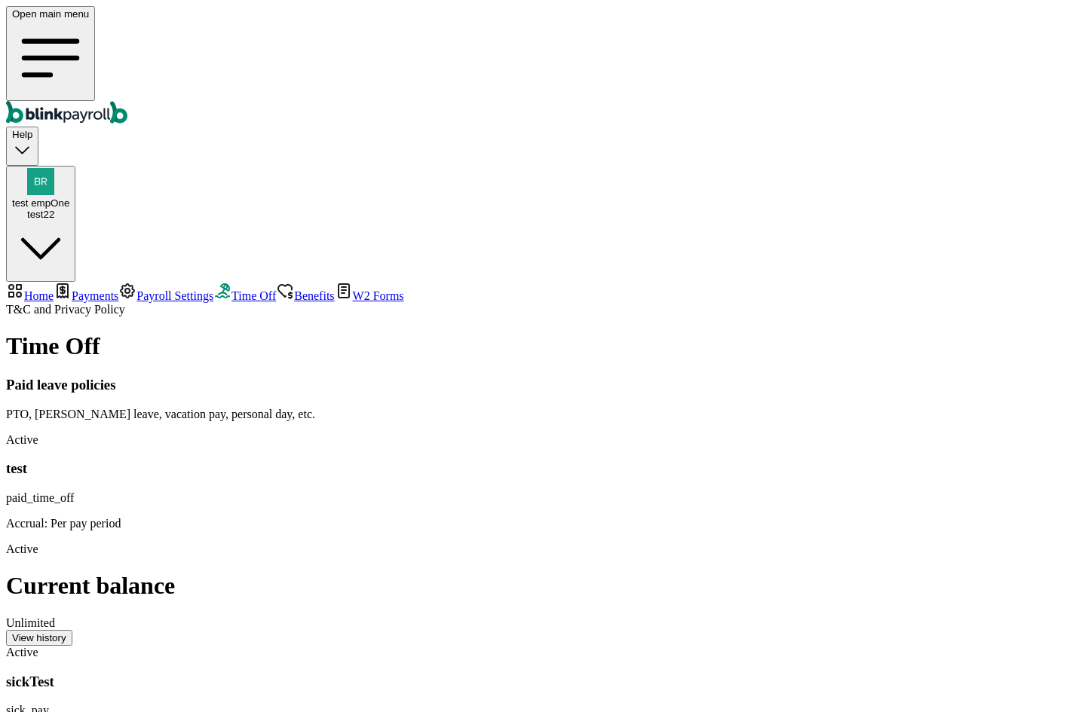
scroll to position [0, 0]
click at [276, 289] on link "Benefits" at bounding box center [305, 295] width 58 height 13
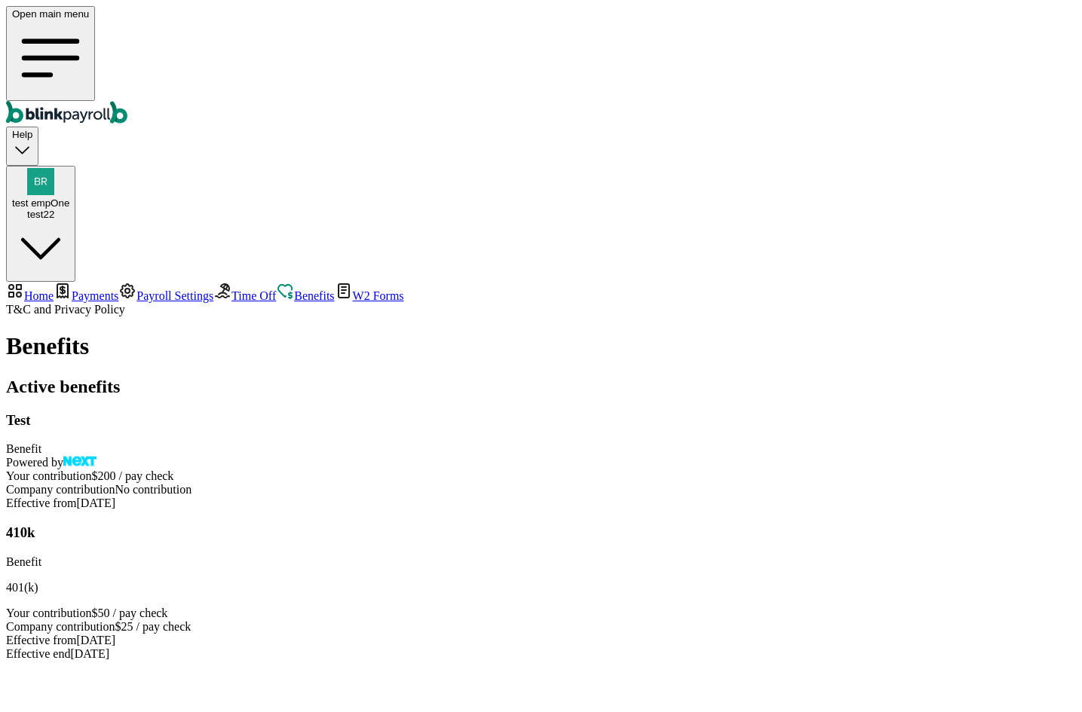
click at [335, 289] on link "W2 Forms" at bounding box center [369, 295] width 69 height 13
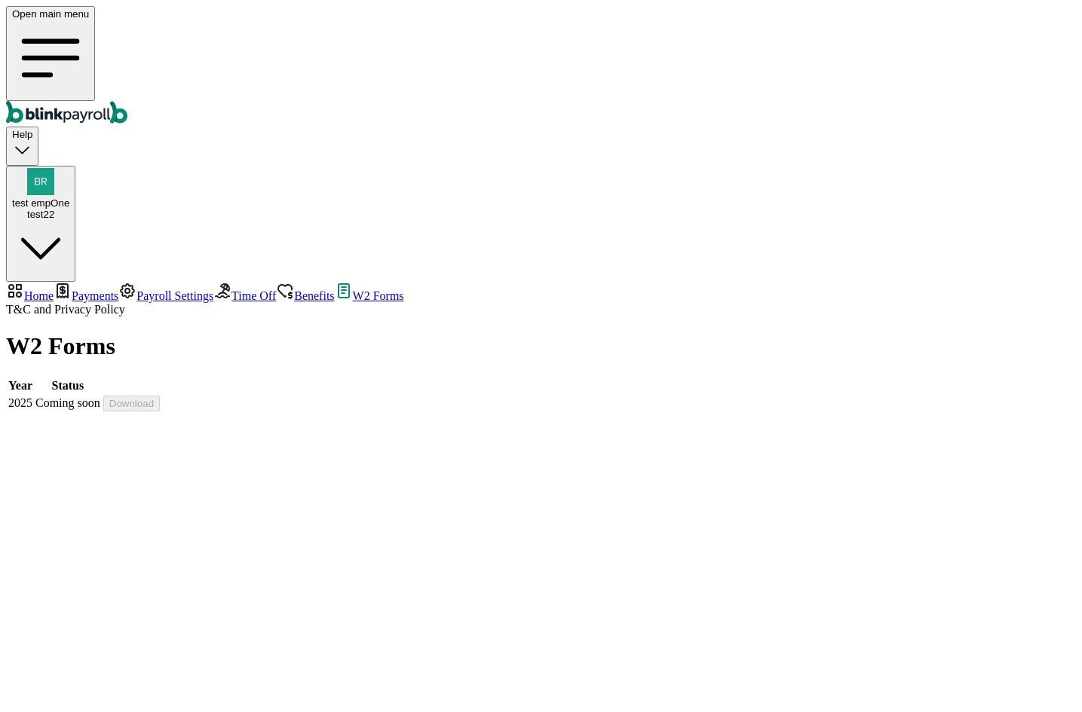
click at [294, 289] on span "Benefits" at bounding box center [314, 295] width 40 height 13
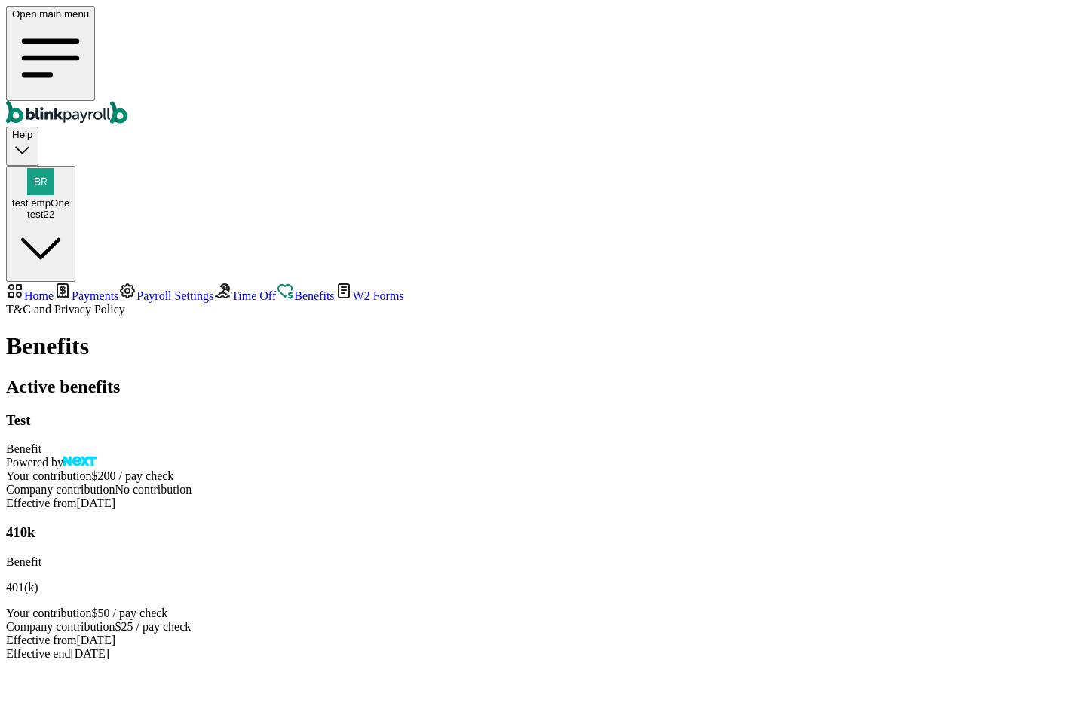
click at [136, 289] on span "Payroll Settings" at bounding box center [174, 295] width 77 height 13
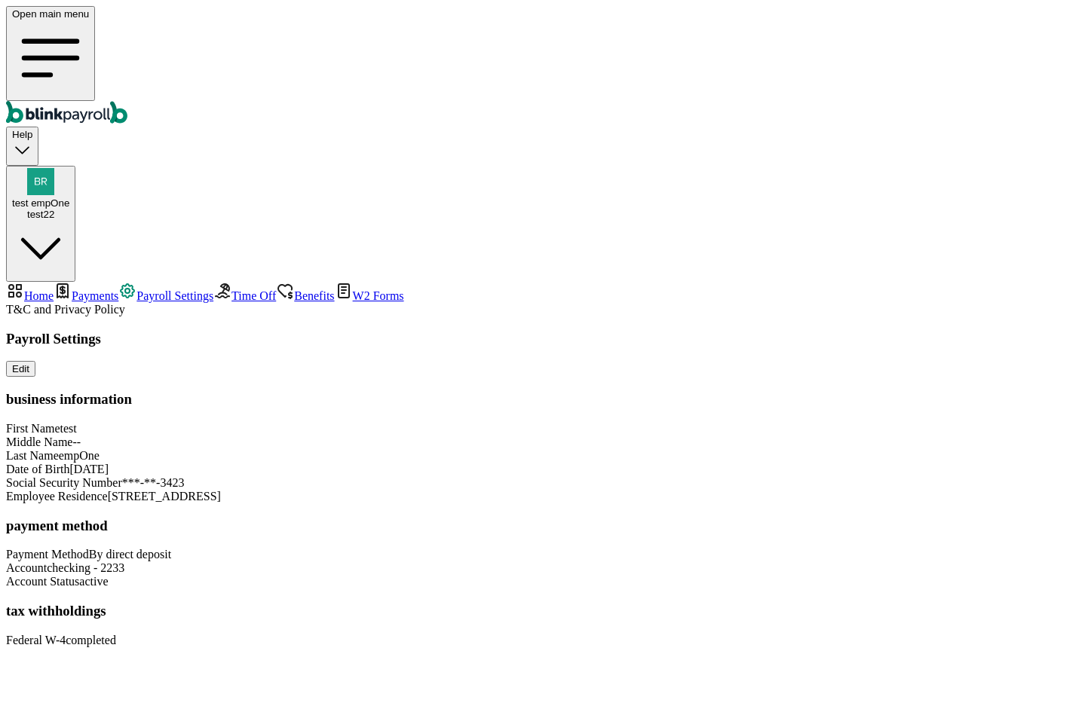
click at [294, 289] on span "Benefits" at bounding box center [314, 295] width 40 height 13
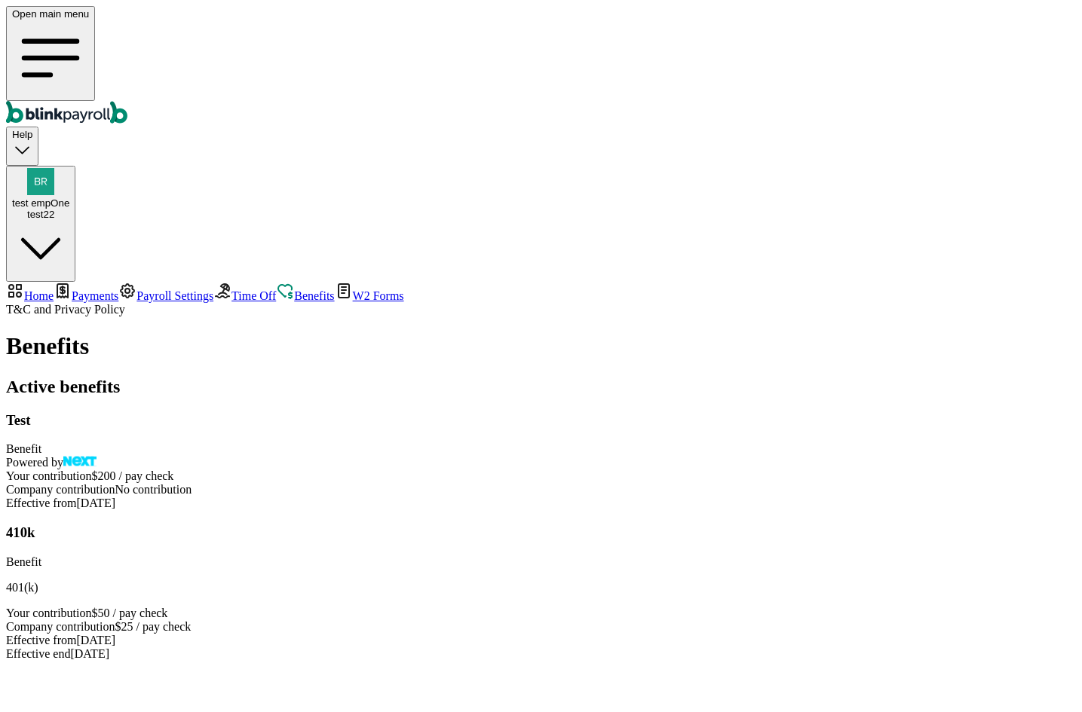
click at [231, 289] on span "Time Off" at bounding box center [253, 295] width 44 height 13
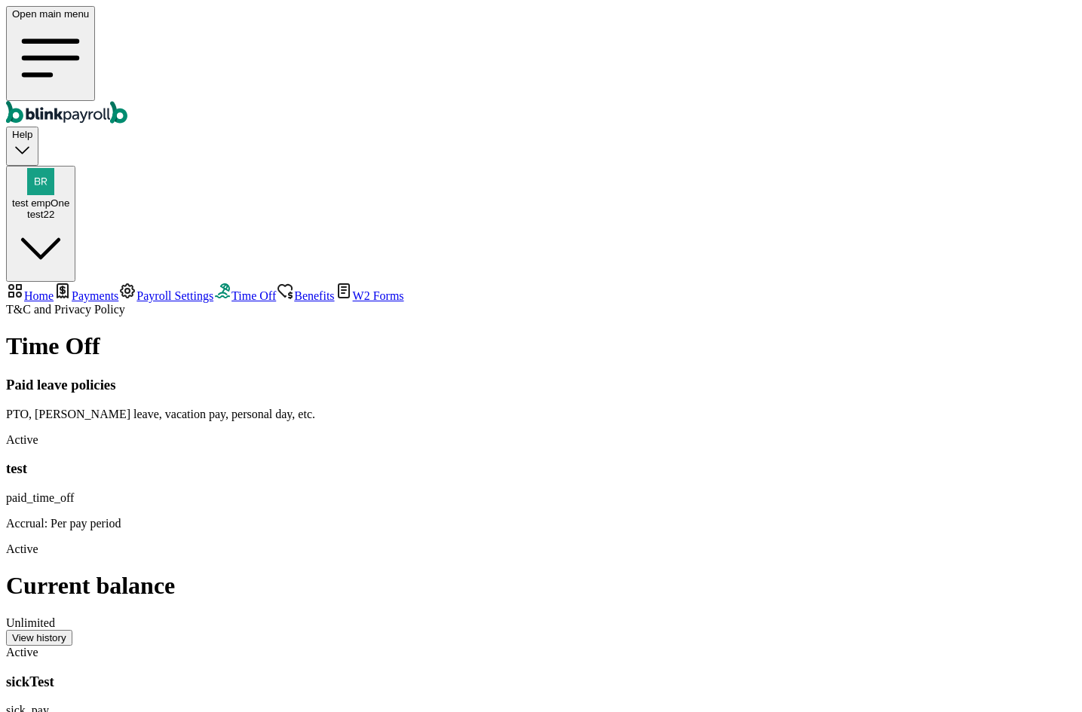
scroll to position [210, 0]
click at [118, 289] on link "Payroll Settings" at bounding box center [165, 295] width 95 height 13
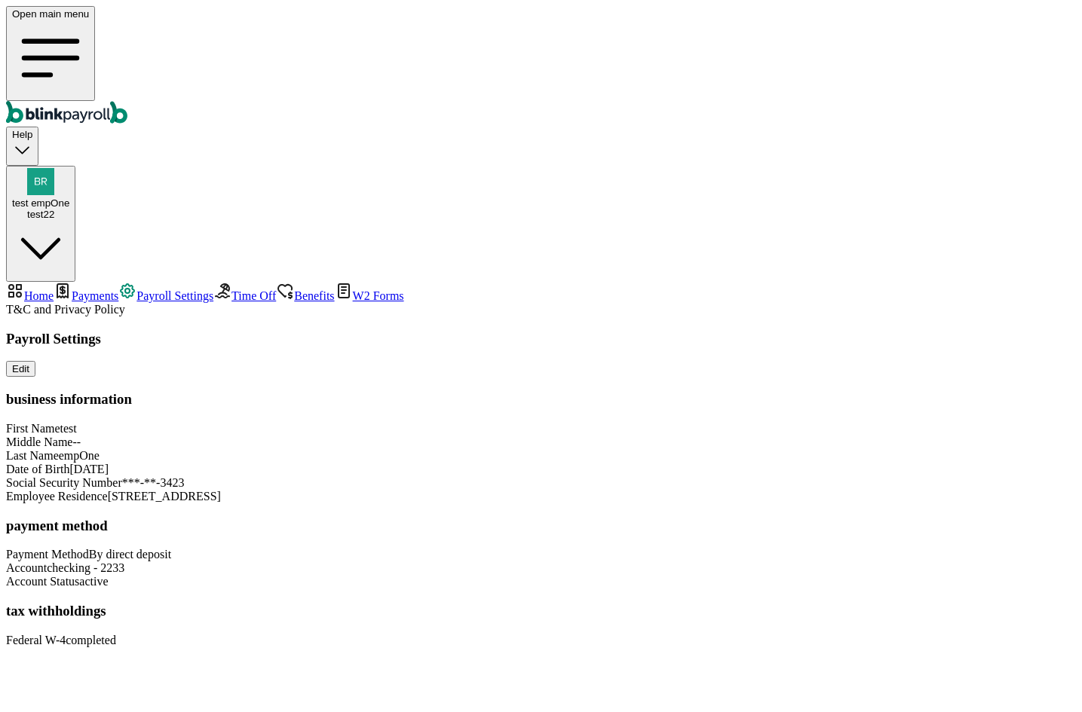
scroll to position [30, 0]
click at [116, 647] on span "completed" at bounding box center [91, 640] width 51 height 13
click at [32, 129] on span "Help" at bounding box center [22, 134] width 20 height 11
click at [231, 289] on span "Time Off" at bounding box center [253, 295] width 44 height 13
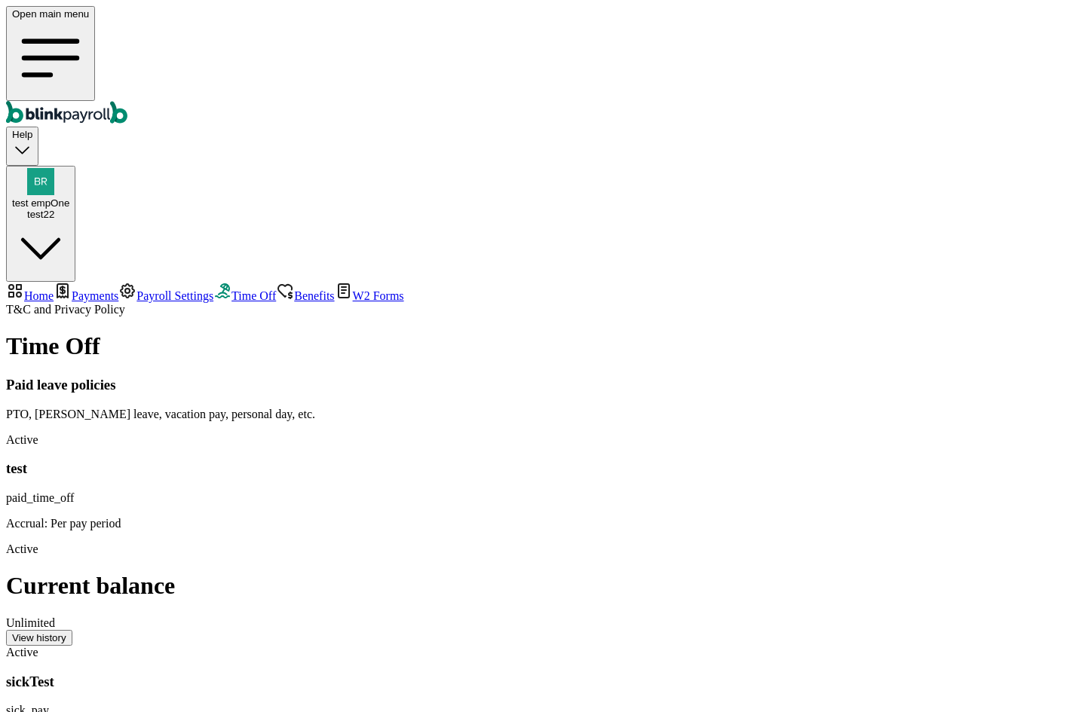
scroll to position [210, 0]
click at [564, 433] on div "Active test paid_time_off Accrual: Per pay period Active Current balance Unlimi…" at bounding box center [541, 539] width 1070 height 213
click at [562, 53] on div "Open main menu Help test empOne test22" at bounding box center [541, 144] width 1070 height 276
click at [66, 632] on div "View history" at bounding box center [39, 637] width 54 height 11
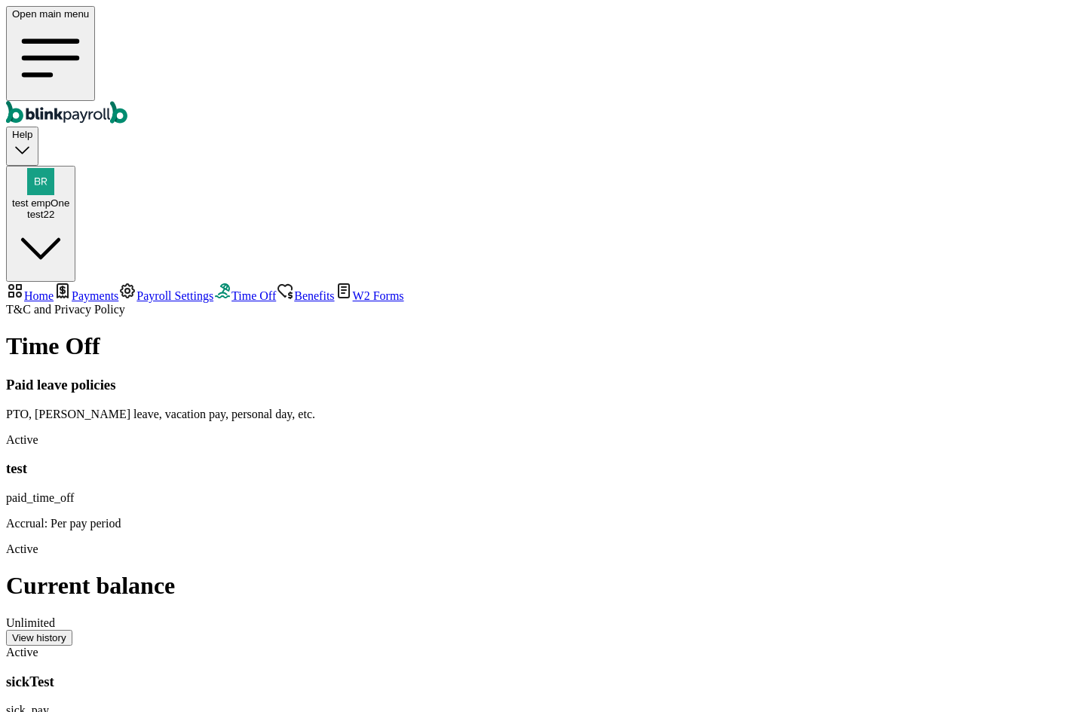
scroll to position [0, 0]
click at [66, 632] on div "View history" at bounding box center [39, 637] width 54 height 11
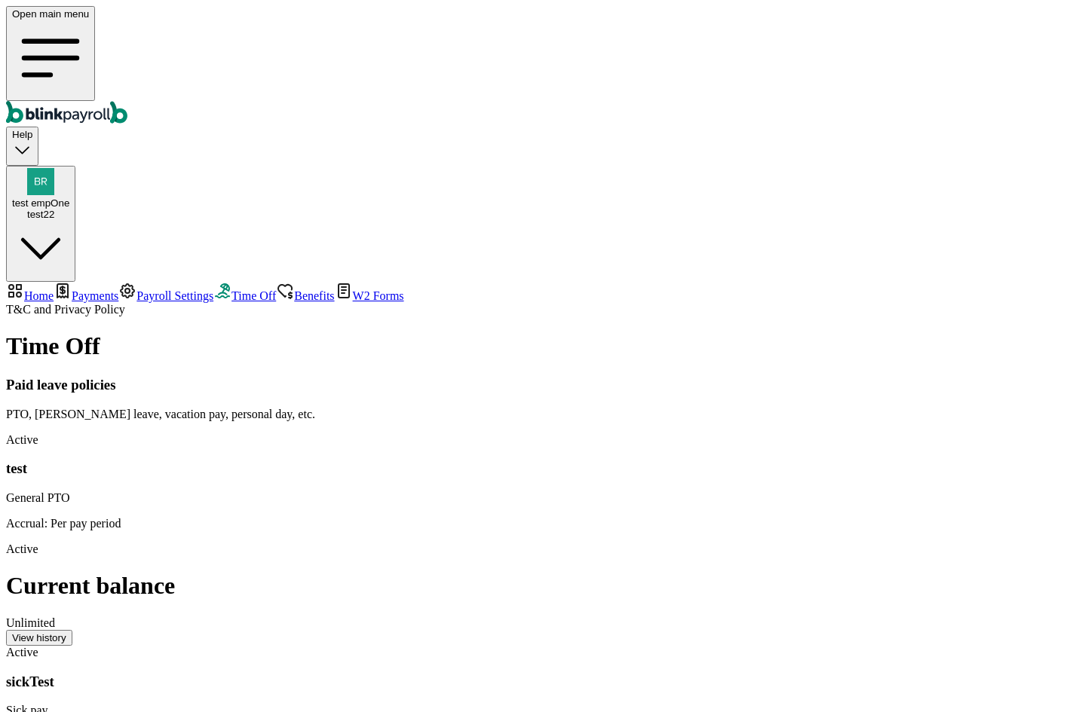
click at [276, 289] on link "Benefits" at bounding box center [305, 295] width 58 height 13
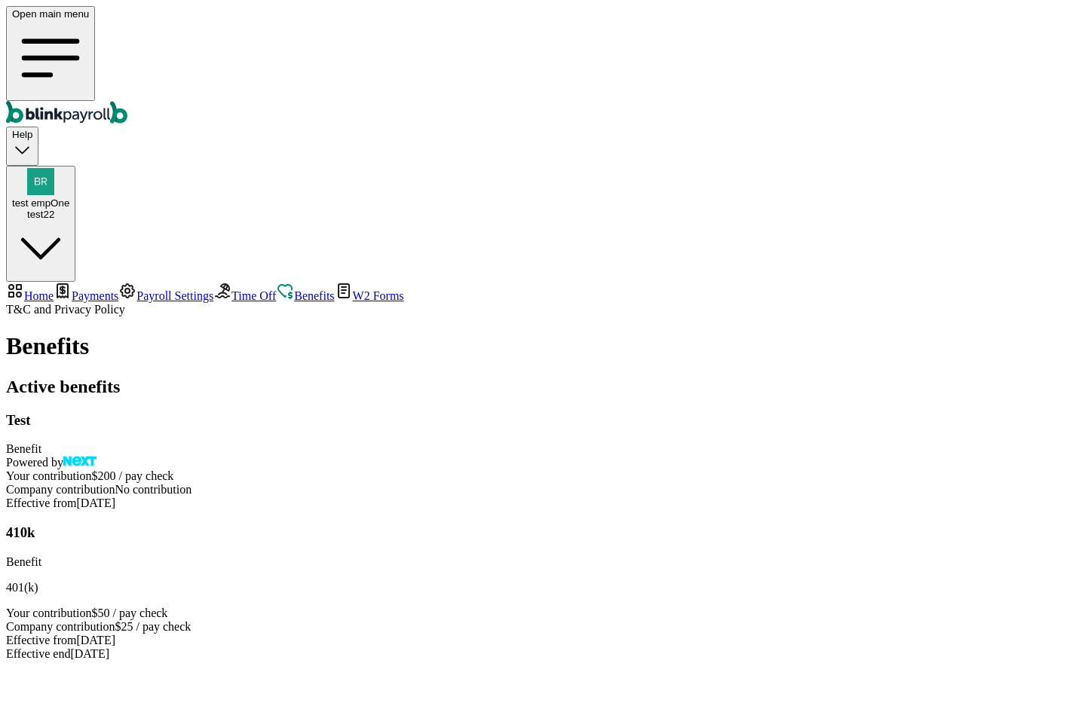
click at [276, 289] on link "Benefits" at bounding box center [305, 295] width 58 height 13
click at [213, 289] on link "Time Off" at bounding box center [244, 295] width 63 height 13
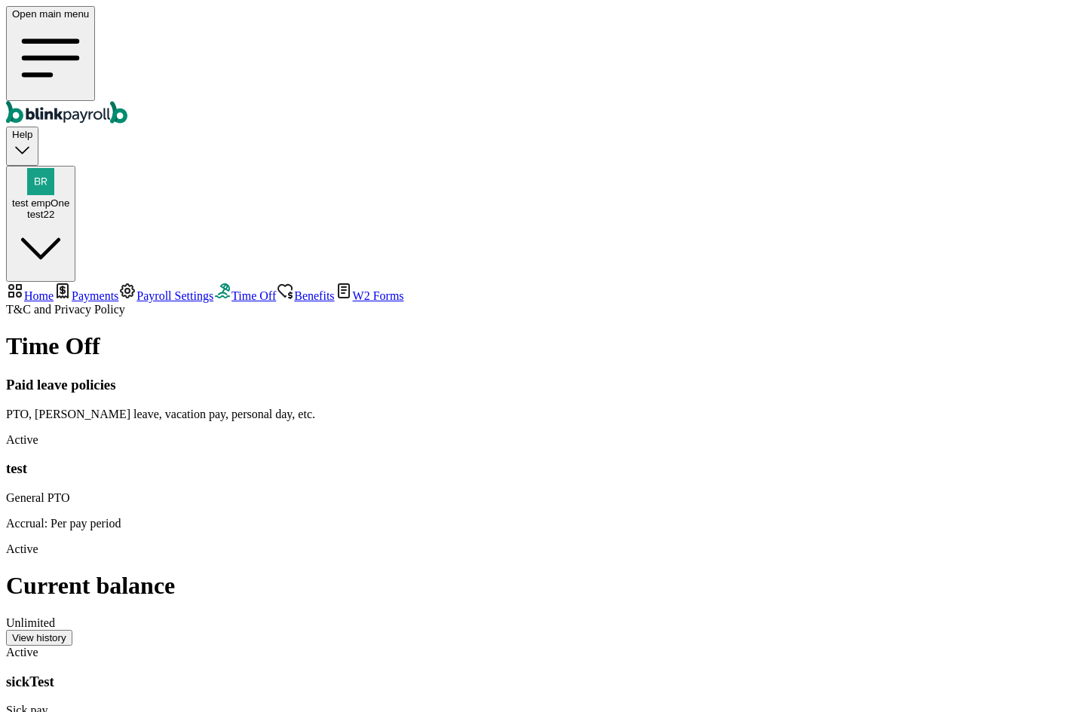
click at [294, 289] on span "Benefits" at bounding box center [314, 295] width 40 height 13
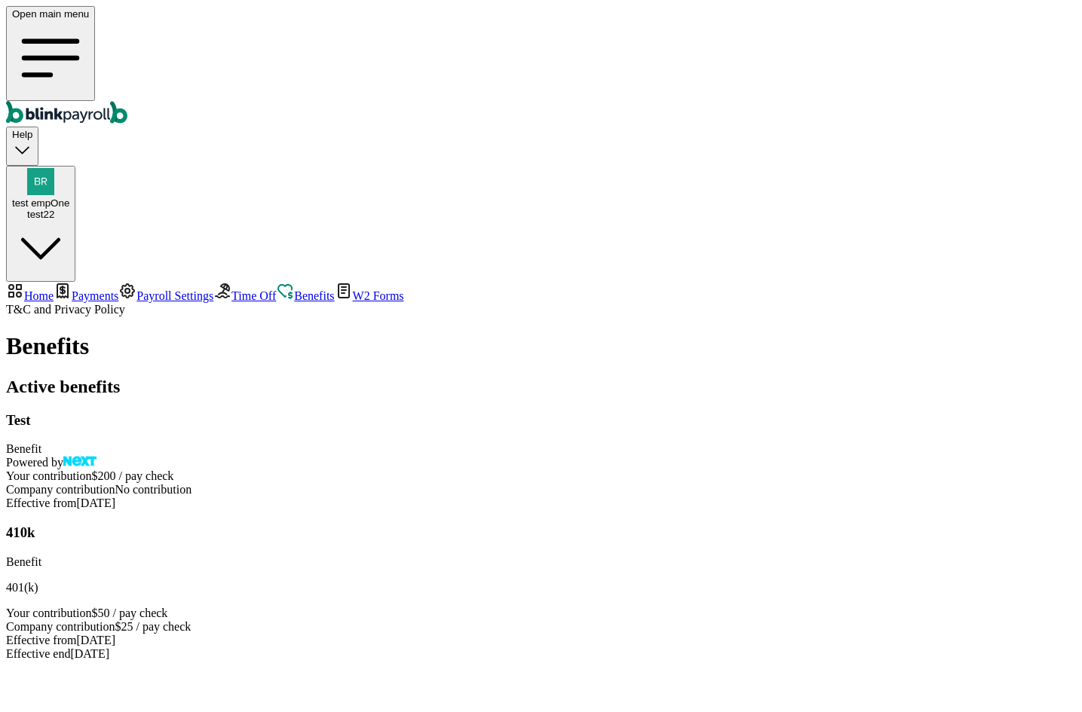
click at [31, 316] on span "T&C" at bounding box center [18, 309] width 25 height 13
click at [125, 316] on span "Privacy Policy" at bounding box center [89, 309] width 71 height 13
click at [53, 112] on icon "Global" at bounding box center [48, 116] width 8 height 8
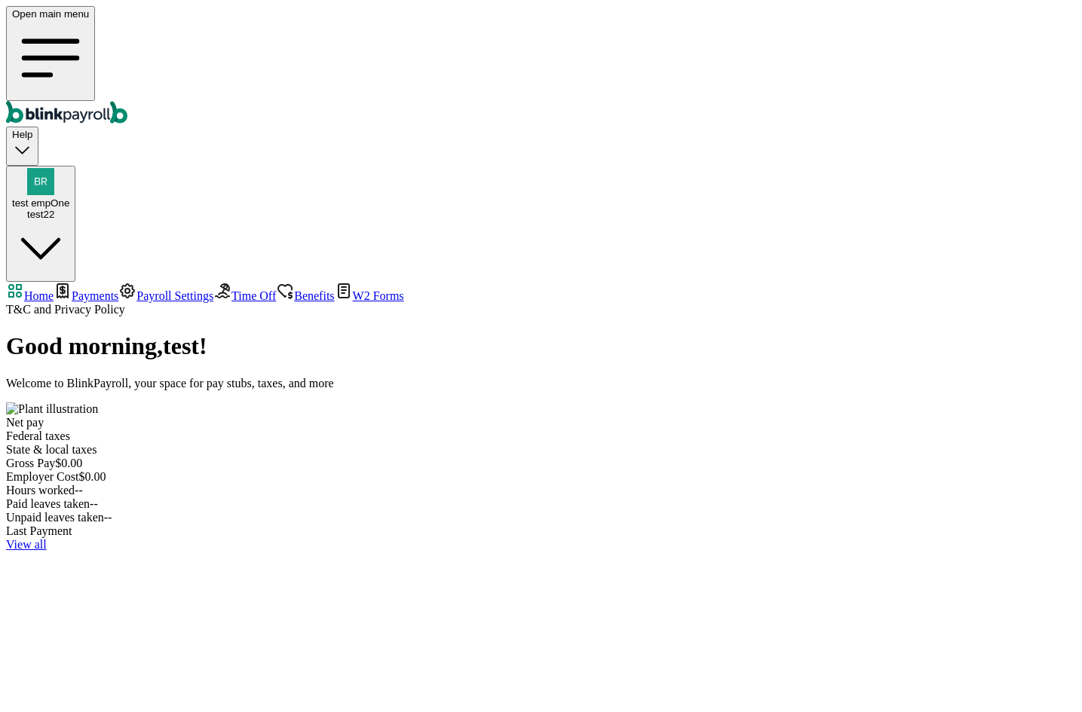
select select "2025"
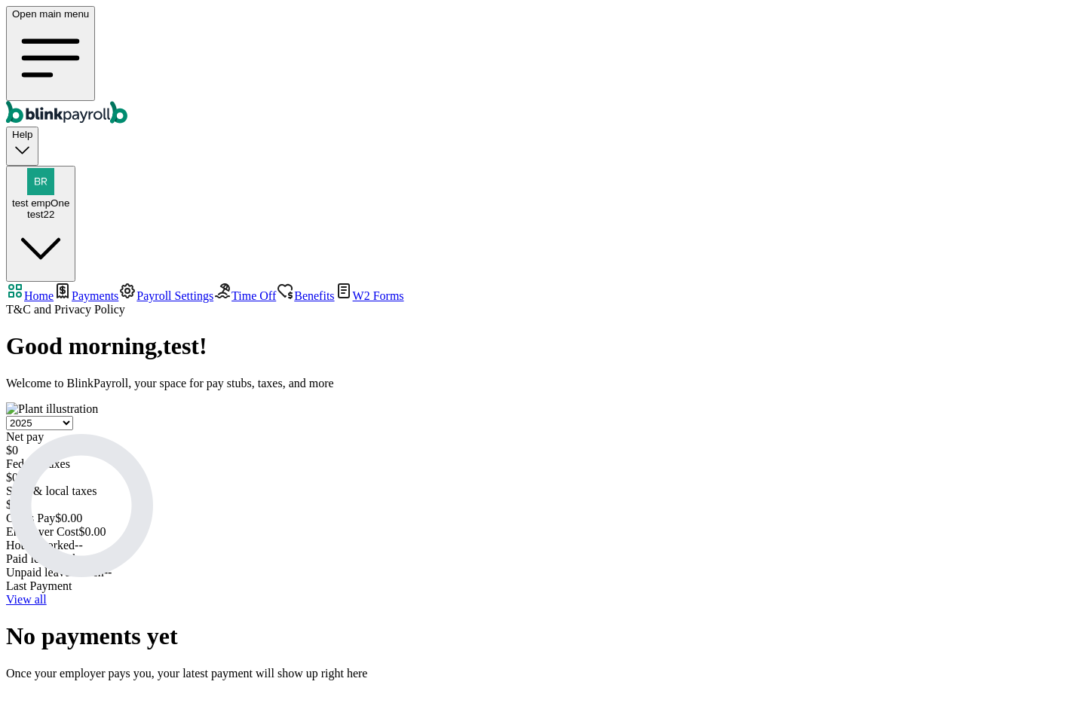
click at [118, 289] on link "Payroll Settings" at bounding box center [165, 295] width 95 height 13
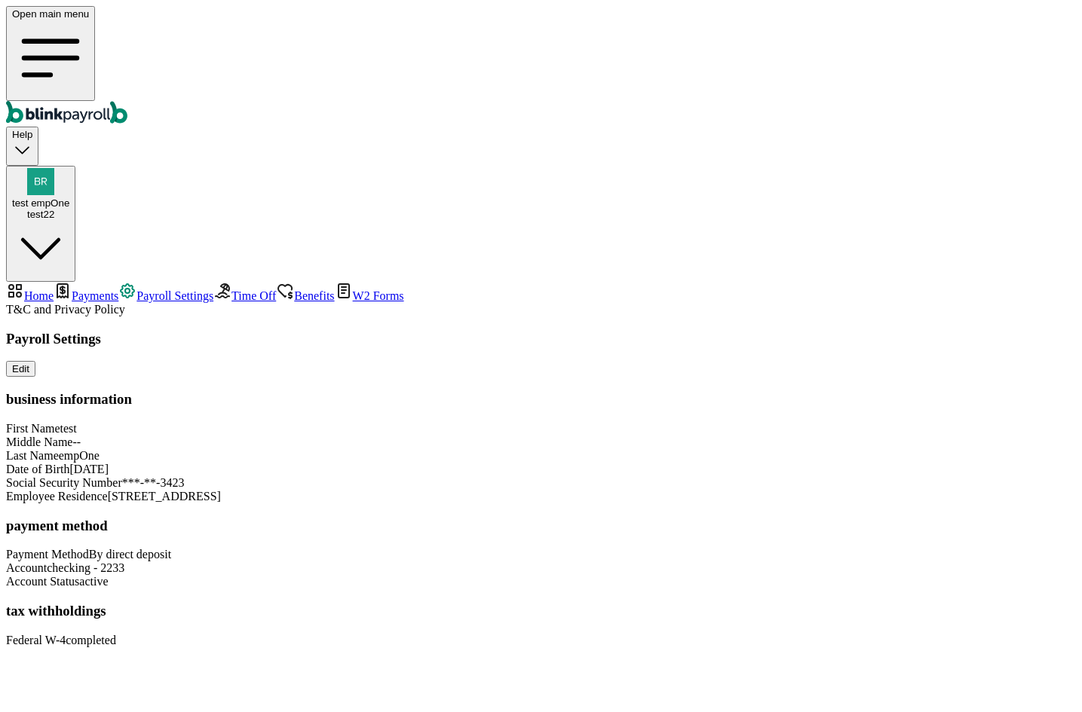
click at [67, 101] on icon "Global" at bounding box center [58, 112] width 104 height 23
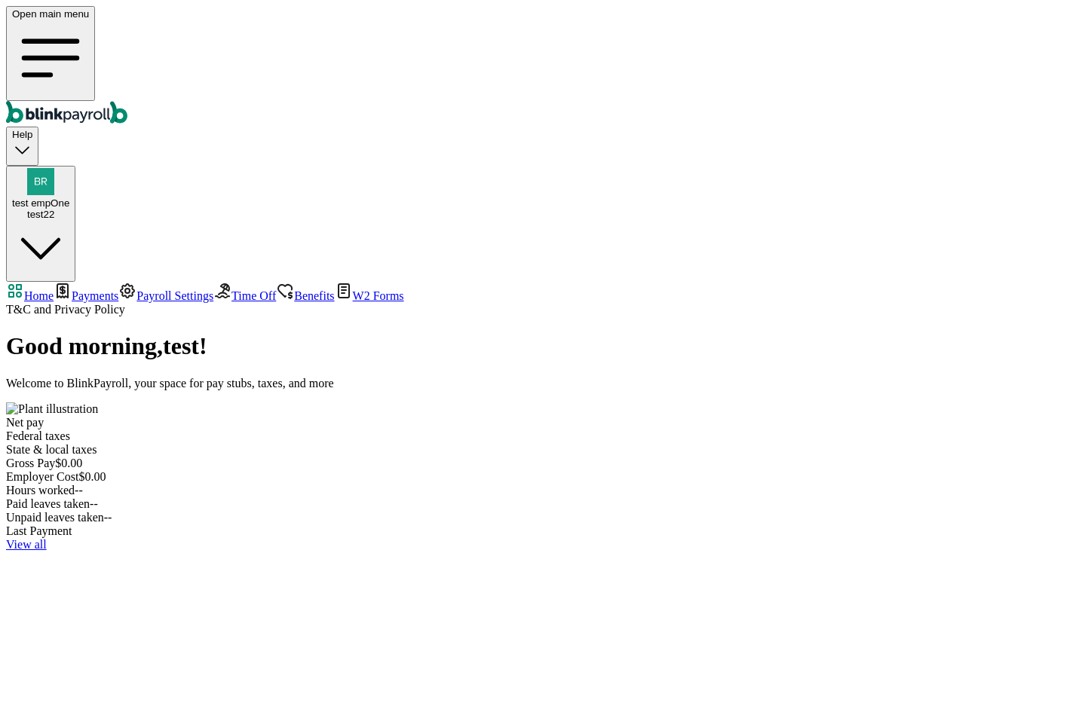
select select "2025"
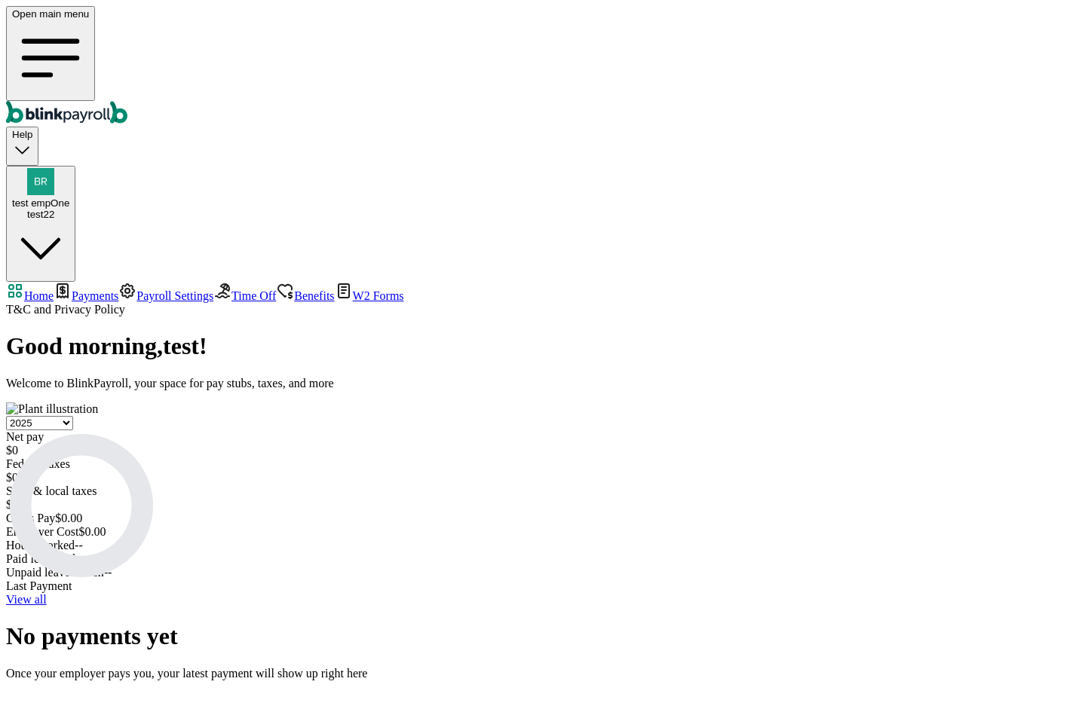
click at [231, 289] on span "Time Off" at bounding box center [253, 295] width 44 height 13
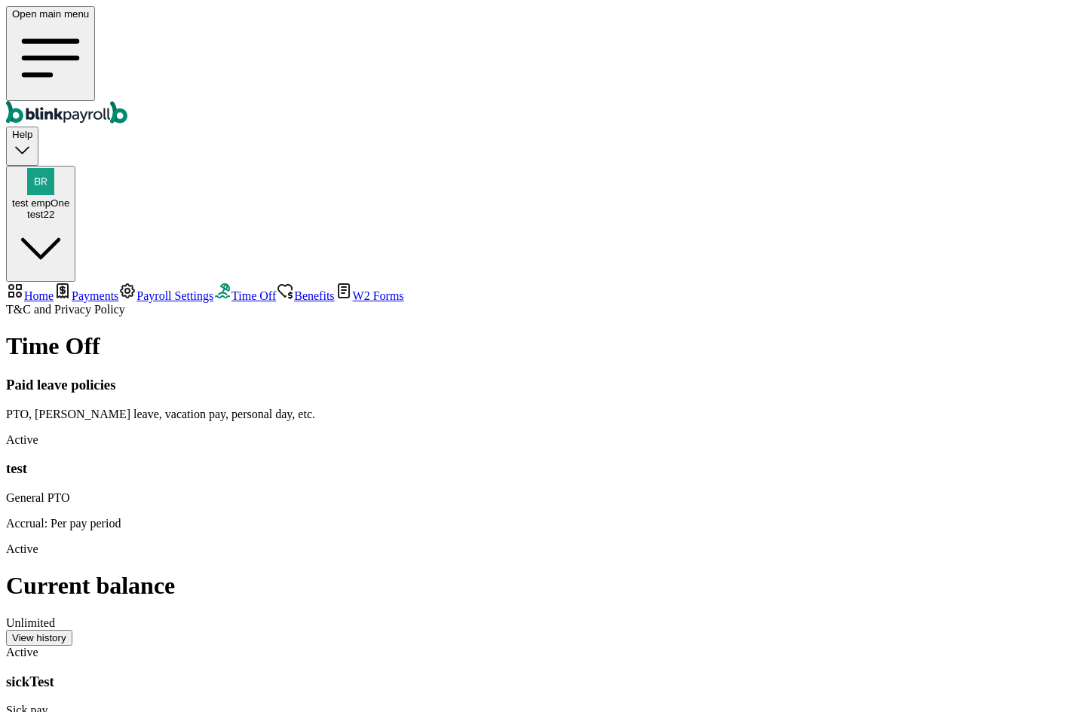
click at [80, 101] on icon "Global" at bounding box center [58, 112] width 104 height 23
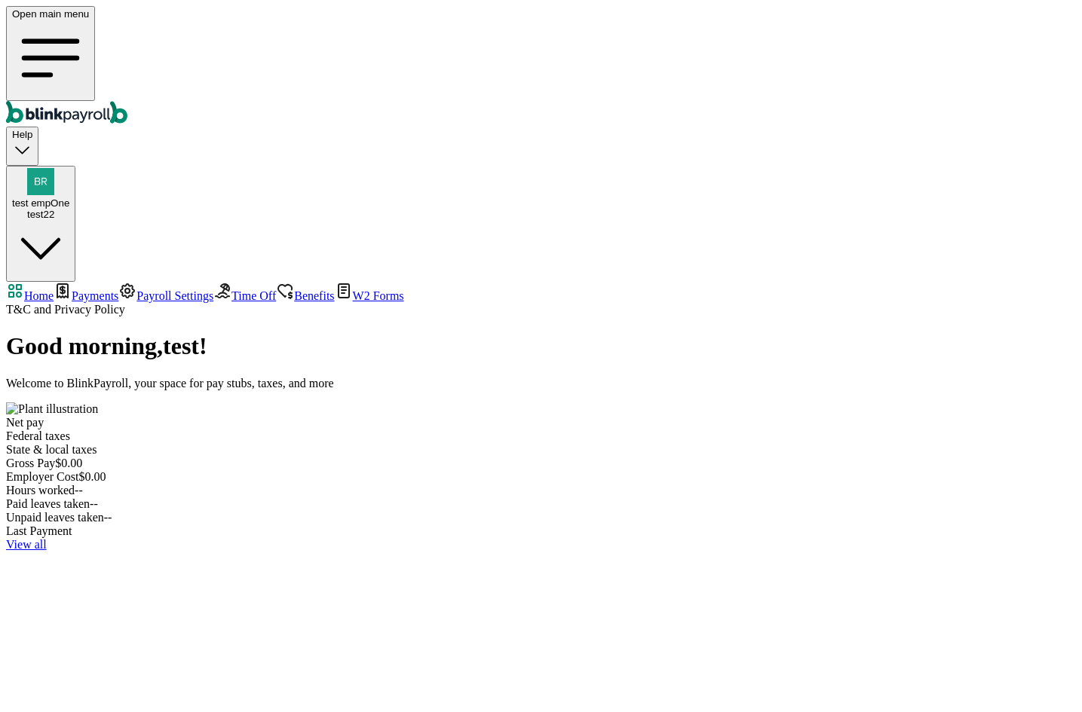
select select "2025"
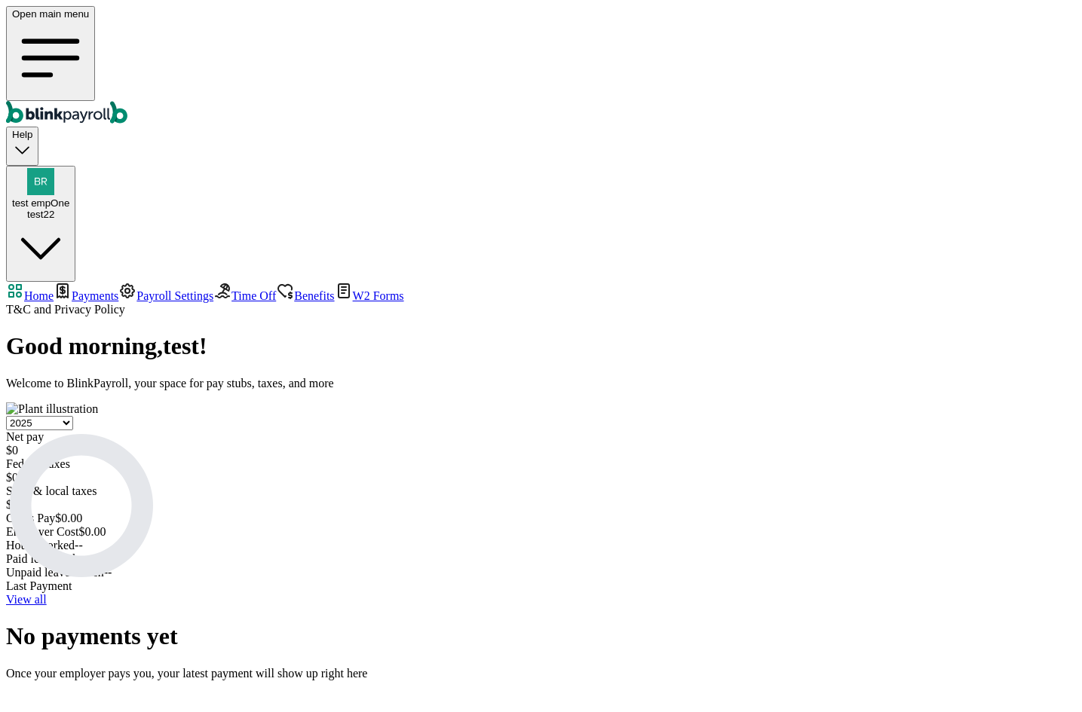
click at [71, 112] on icon "Global" at bounding box center [67, 117] width 8 height 11
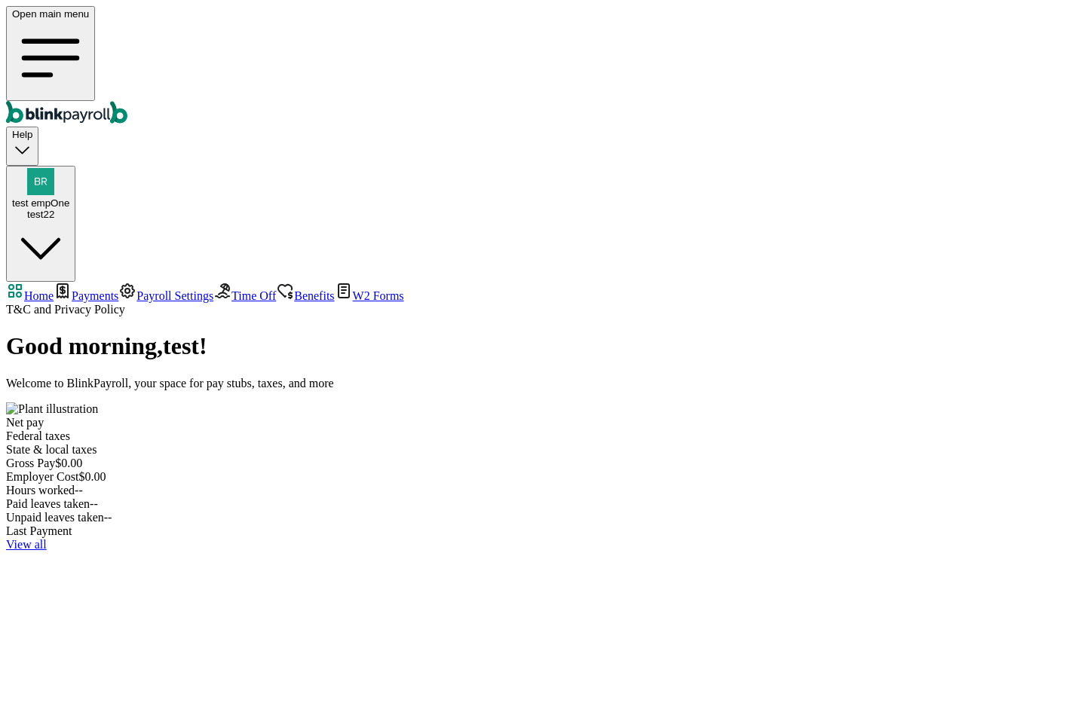
select select "2025"
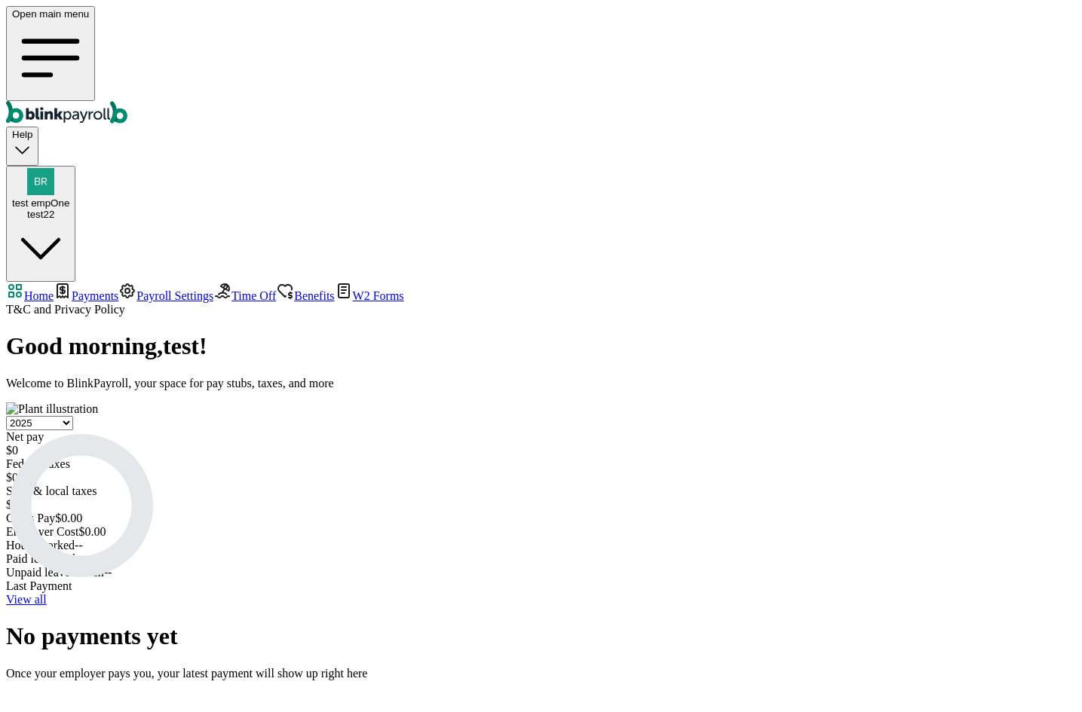
click at [32, 129] on span "Help" at bounding box center [22, 134] width 20 height 11
drag, startPoint x: 882, startPoint y: 315, endPoint x: 844, endPoint y: 290, distance: 45.2
click at [844, 539] on div "Hours worked -- Paid leaves taken -- Unpaid leaves taken --" at bounding box center [541, 559] width 1070 height 41
click at [112, 566] on span "--" at bounding box center [108, 572] width 8 height 13
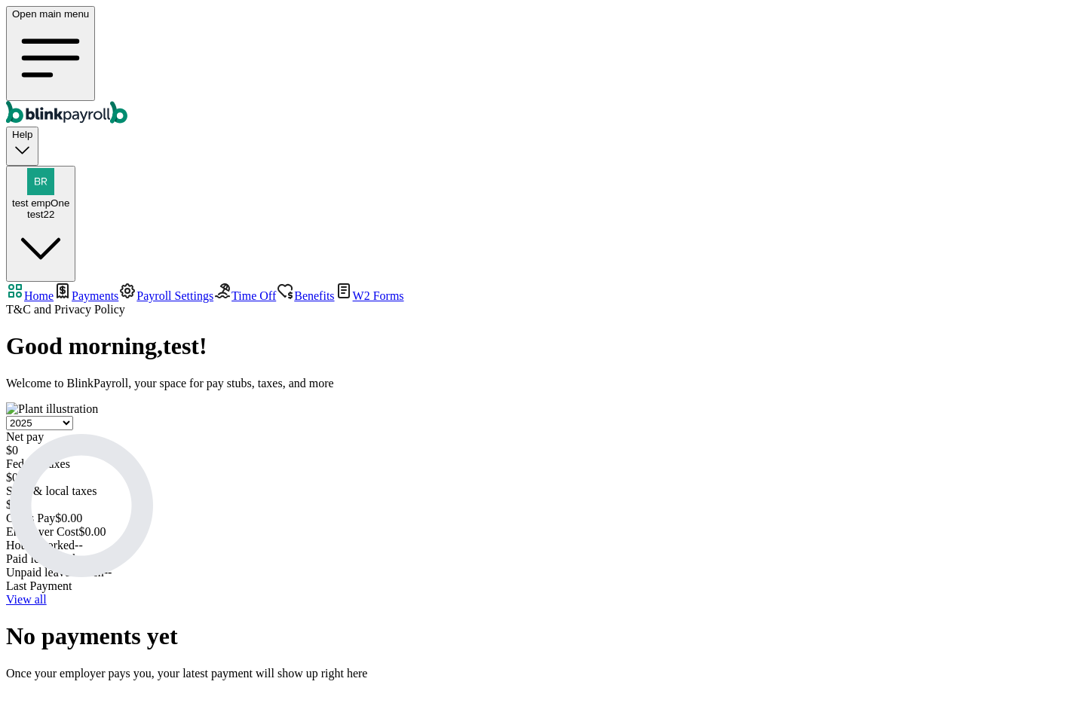
click at [112, 566] on span "--" at bounding box center [108, 572] width 8 height 13
click at [843, 539] on div "Hours worked -- Paid leaves taken -- Unpaid leaves taken --" at bounding box center [541, 559] width 1070 height 41
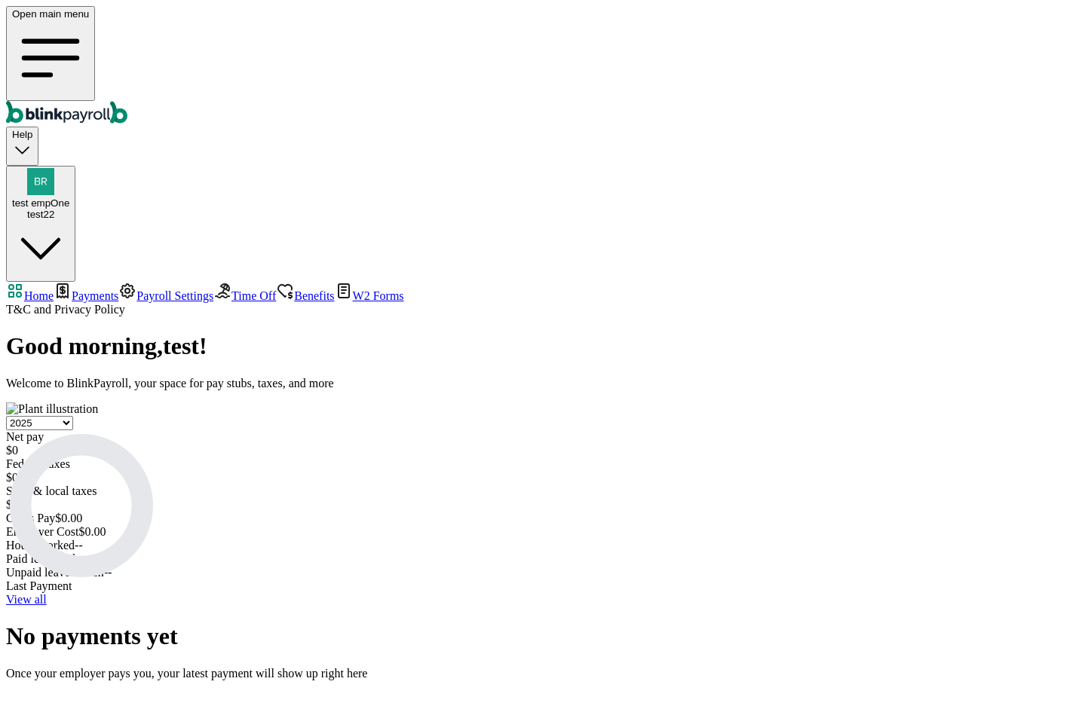
click at [89, 289] on span "Payments" at bounding box center [95, 295] width 47 height 13
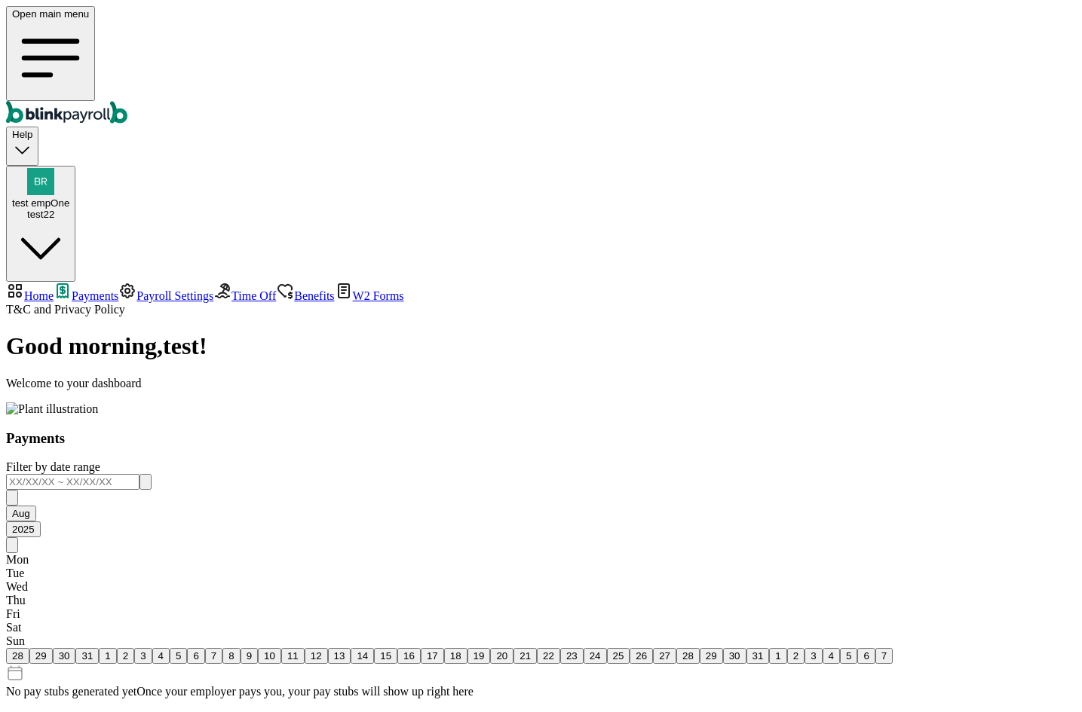
click at [136, 289] on span "Payroll Settings" at bounding box center [174, 295] width 77 height 13
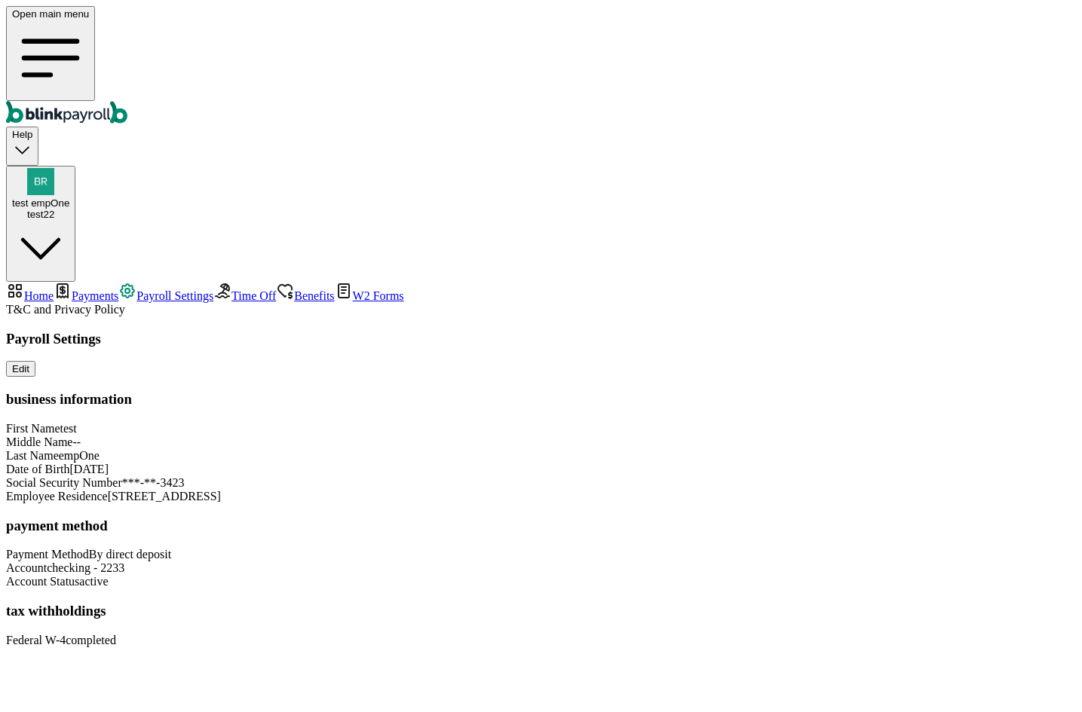
click at [231, 289] on span "Time Off" at bounding box center [253, 295] width 44 height 13
